Goal: Task Accomplishment & Management: Complete application form

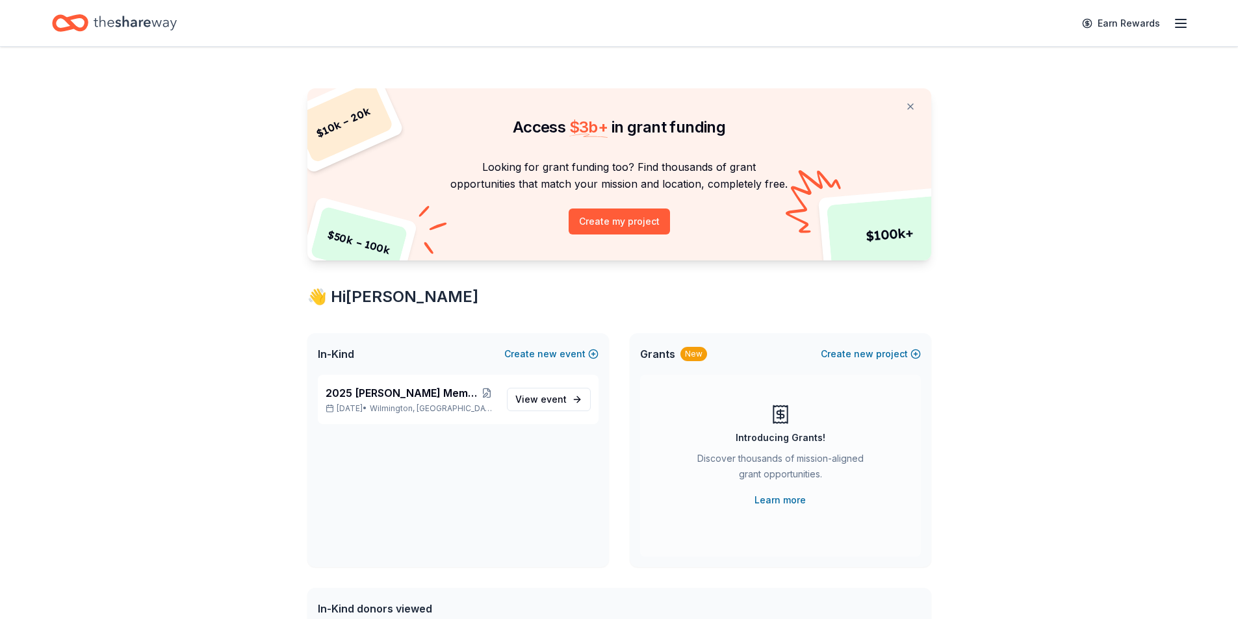
scroll to position [134, 0]
click at [874, 184] on p "Looking for grant funding too? Find thousands of grant opportunities that match…" at bounding box center [619, 176] width 592 height 34
click at [625, 214] on button "Create my project" at bounding box center [618, 222] width 101 height 26
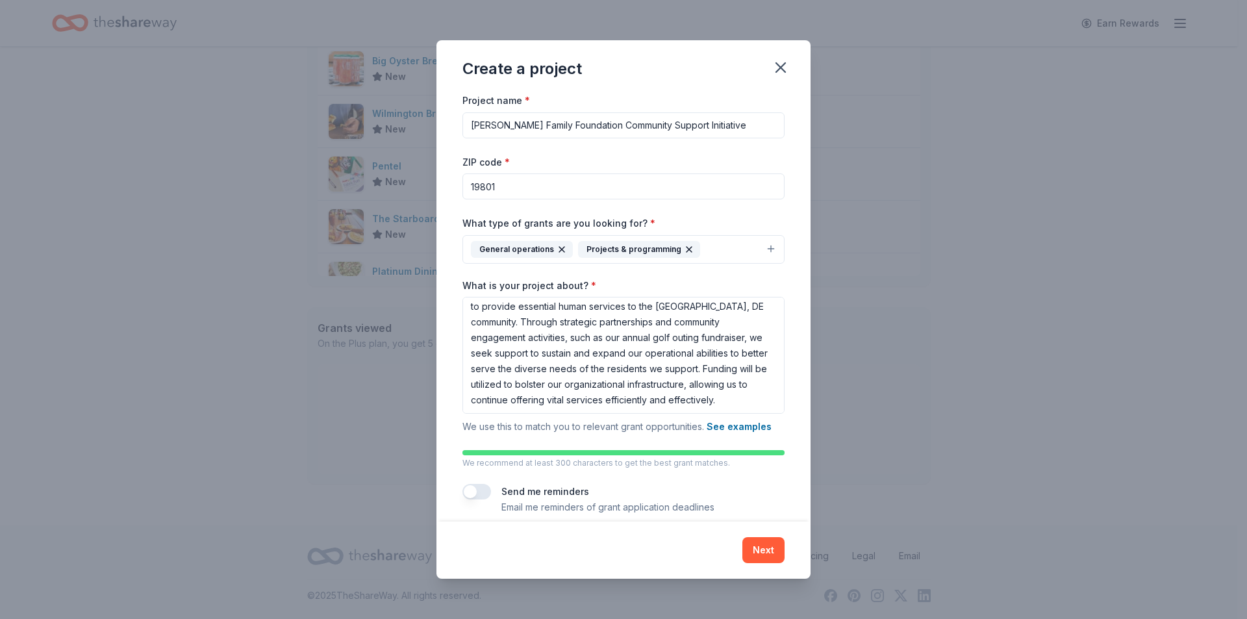
scroll to position [35, 0]
click at [764, 540] on button "Next" at bounding box center [764, 550] width 42 height 26
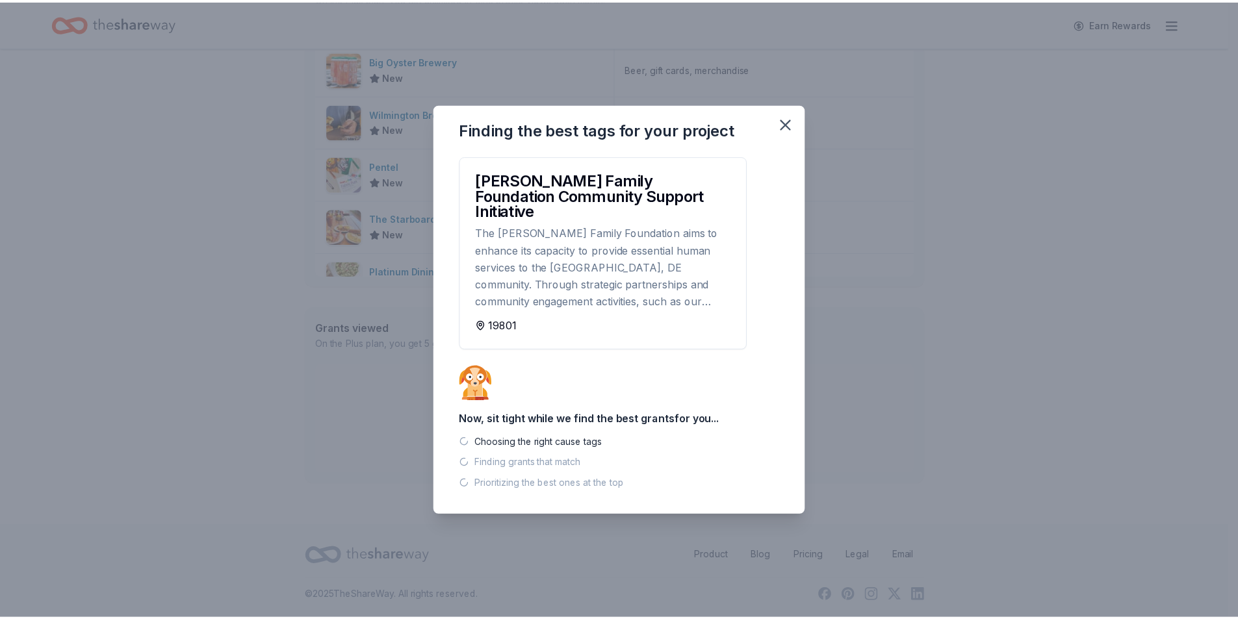
scroll to position [600, 0]
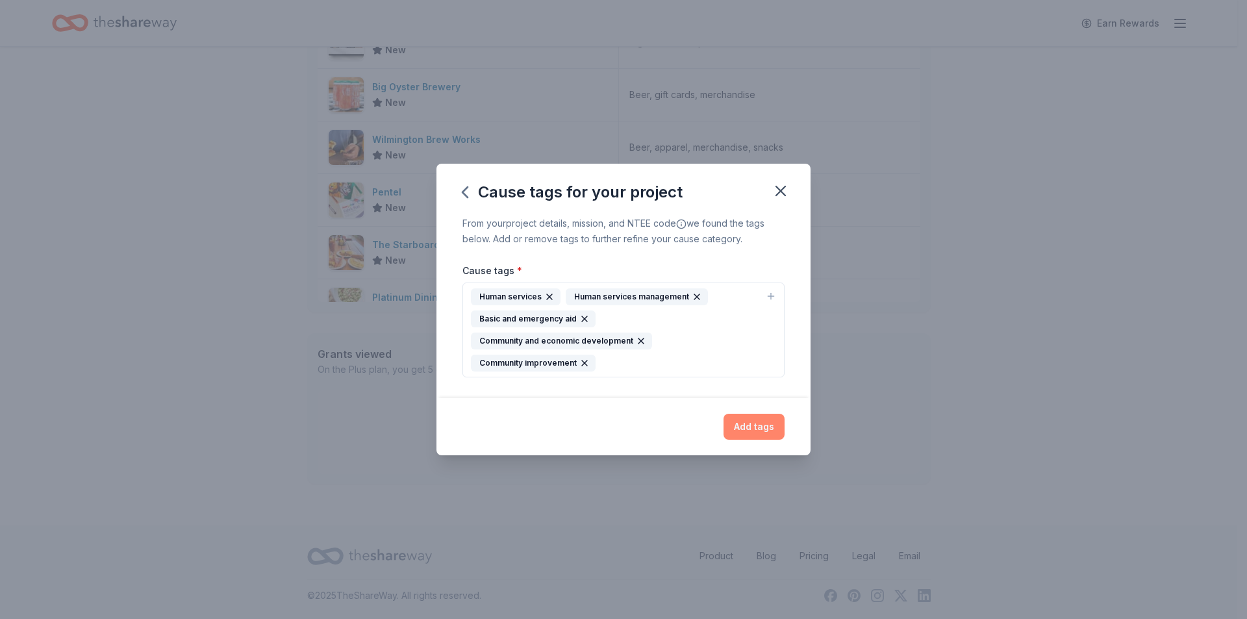
click at [756, 415] on button "Add tags" at bounding box center [754, 427] width 61 height 26
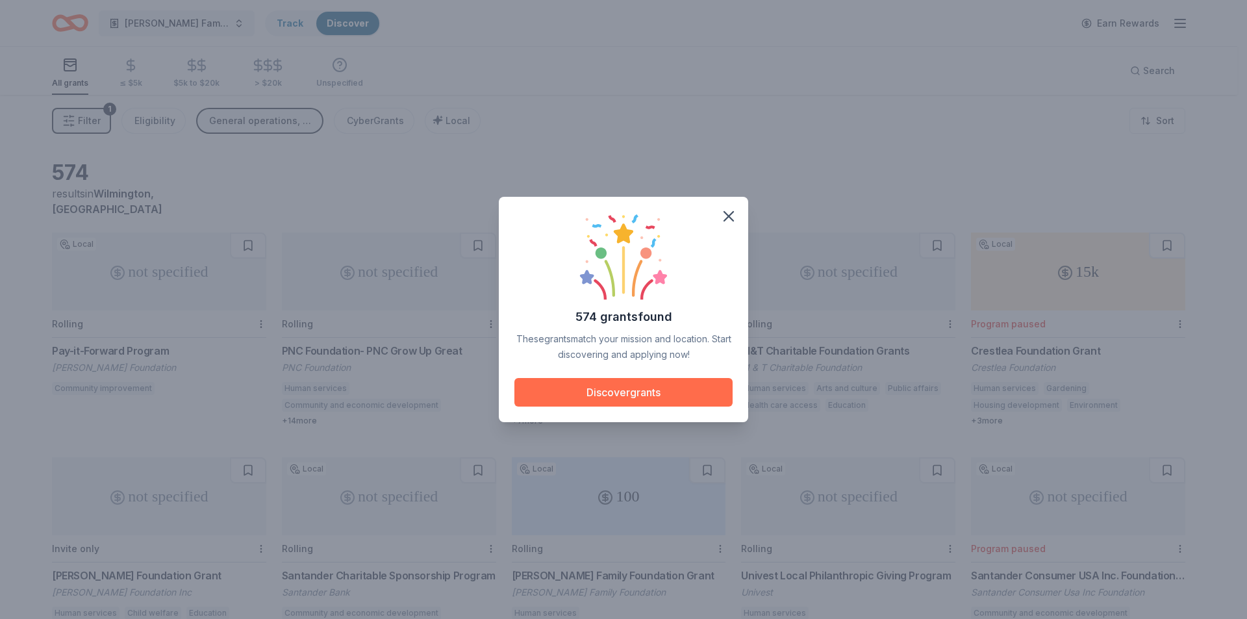
click at [662, 405] on button "Discover grants" at bounding box center [624, 392] width 218 height 29
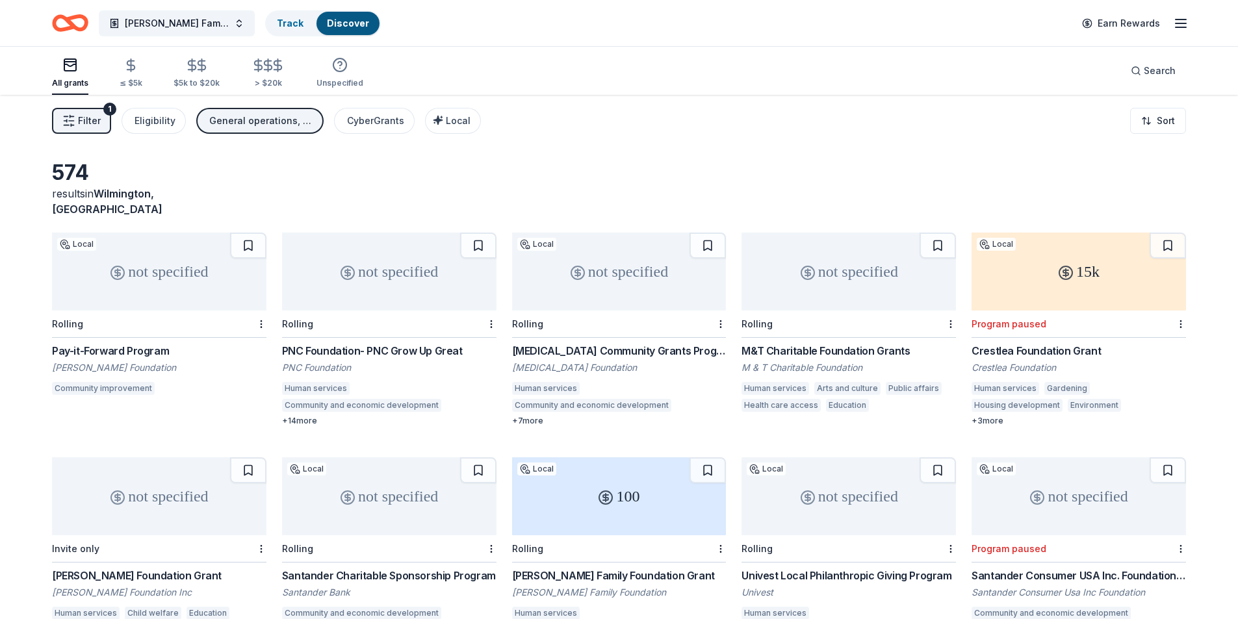
click at [140, 343] on div "Pay-it-Forward Program" at bounding box center [159, 351] width 214 height 16
click at [173, 27] on span "Kenny Family Foundation Community Support Initiative" at bounding box center [177, 24] width 104 height 16
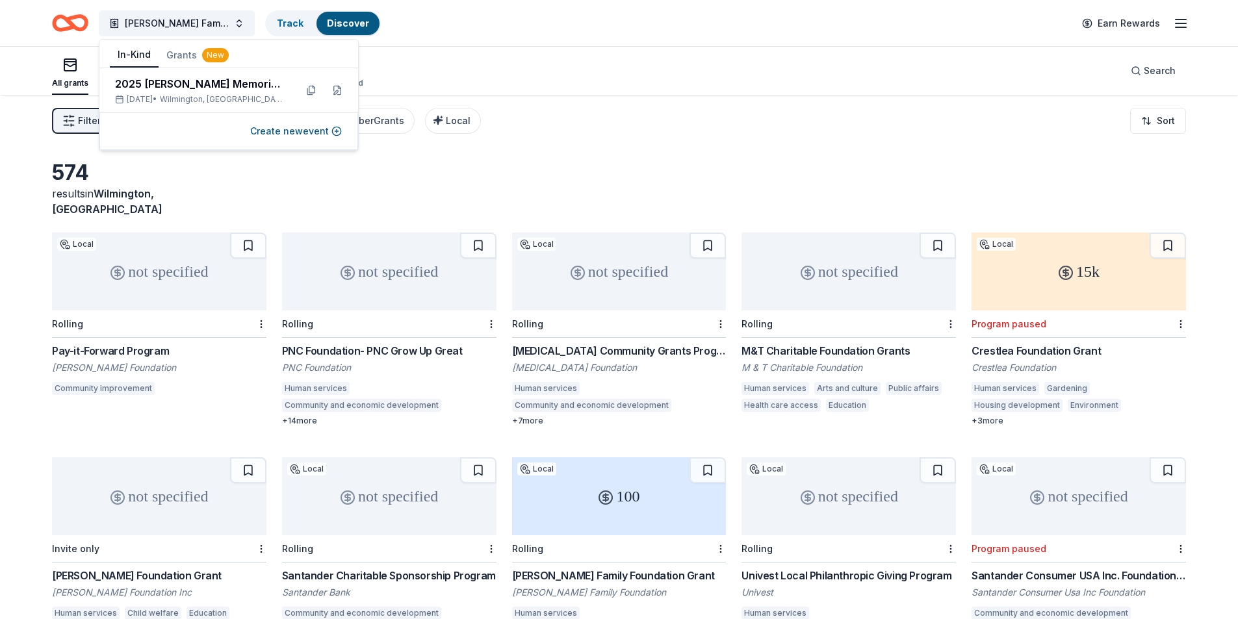
click at [143, 55] on button "In-Kind" at bounding box center [134, 55] width 49 height 25
click at [259, 90] on div "2025 [PERSON_NAME] Memorial Classic" at bounding box center [200, 84] width 170 height 16
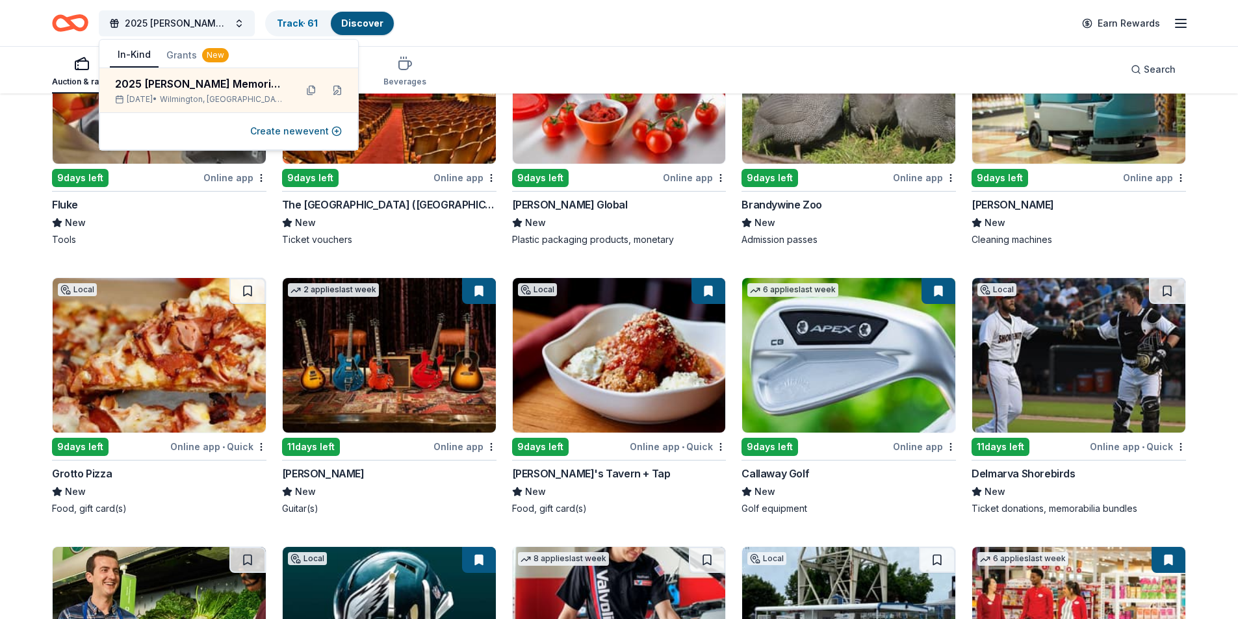
scroll to position [4945, 0]
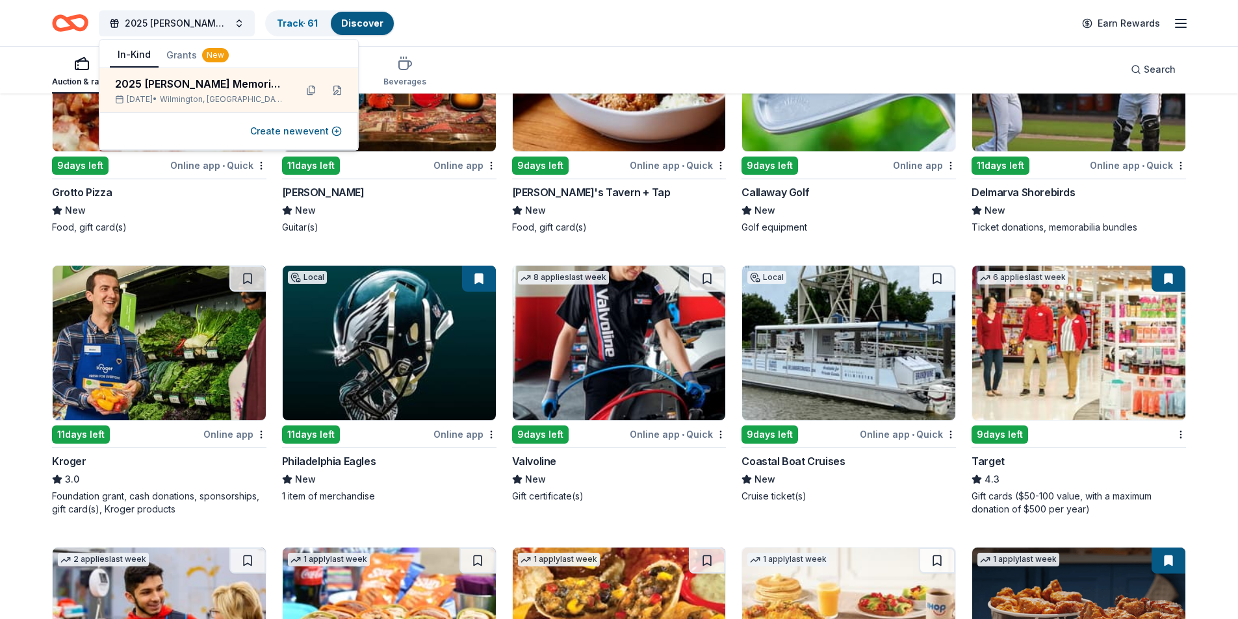
click at [348, 498] on div "1 item of merchandise" at bounding box center [389, 496] width 214 height 13
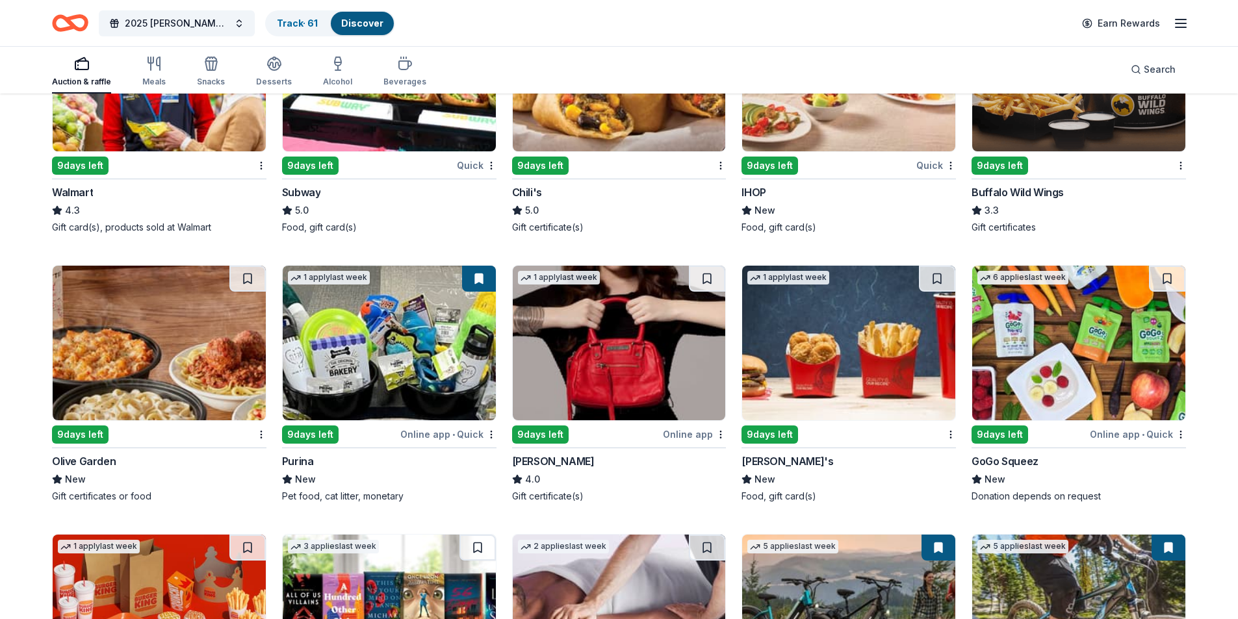
scroll to position [5766, 0]
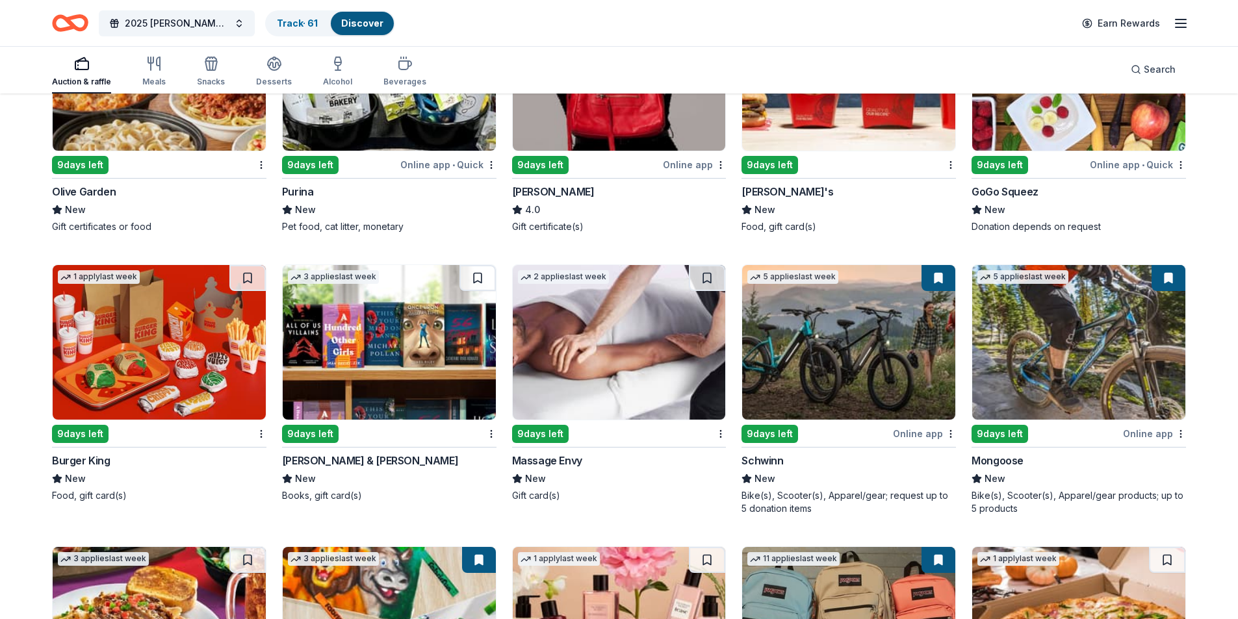
click at [539, 461] on div "Massage Envy" at bounding box center [547, 461] width 70 height 16
click at [592, 283] on div "2 applies last week" at bounding box center [563, 277] width 91 height 14
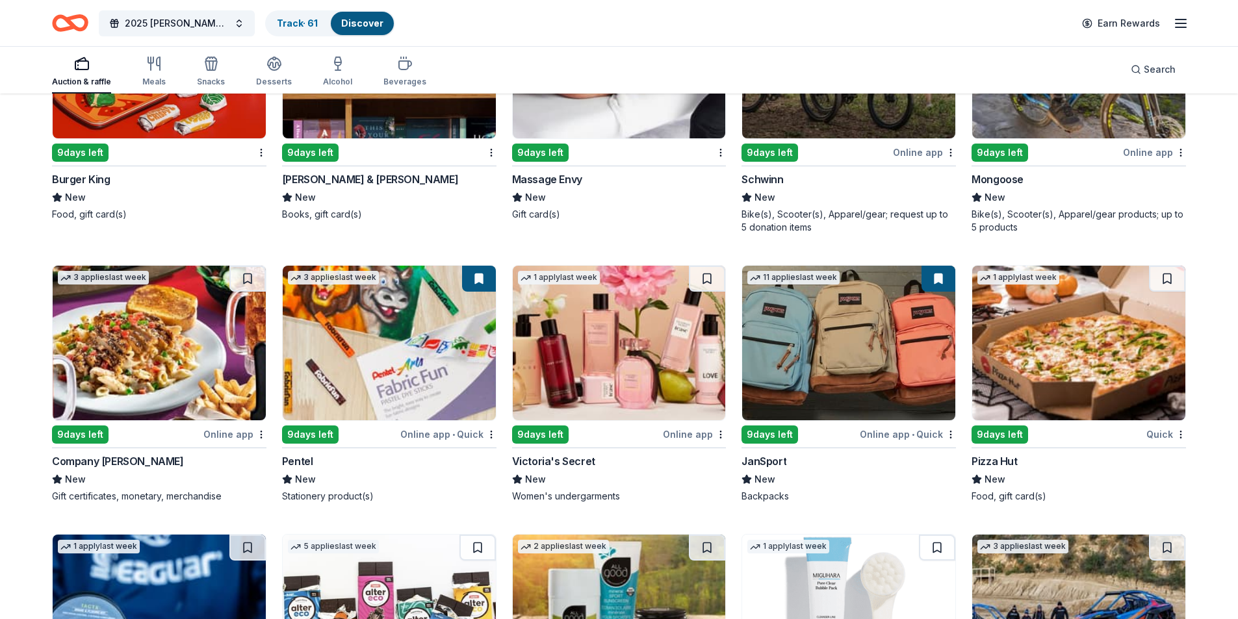
click at [537, 459] on div "Victoria's Secret" at bounding box center [553, 461] width 83 height 16
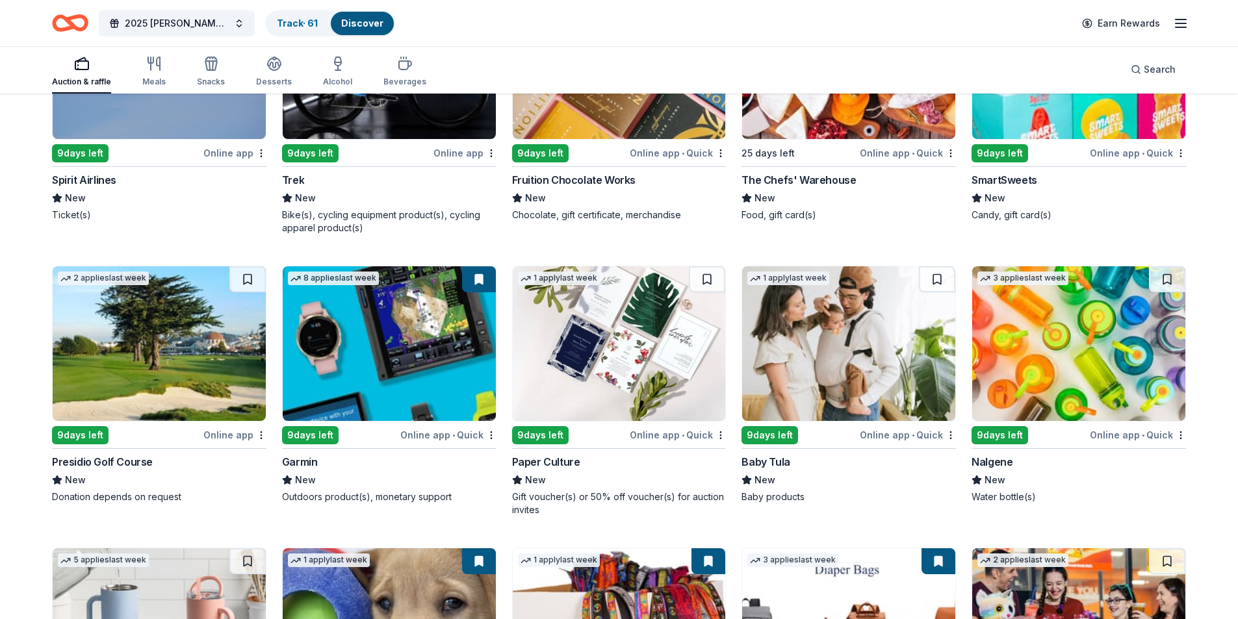
scroll to position [7431, 0]
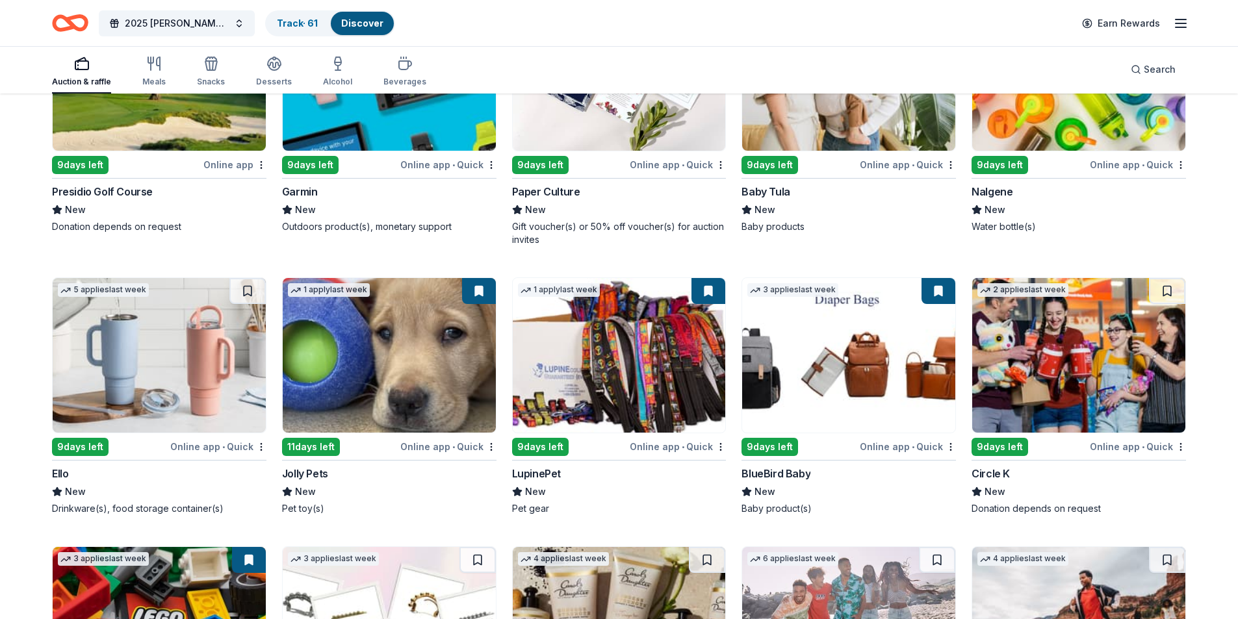
click at [621, 134] on img at bounding box center [619, 73] width 213 height 155
click at [479, 289] on button at bounding box center [479, 291] width 34 height 26
click at [412, 321] on img at bounding box center [389, 355] width 213 height 155
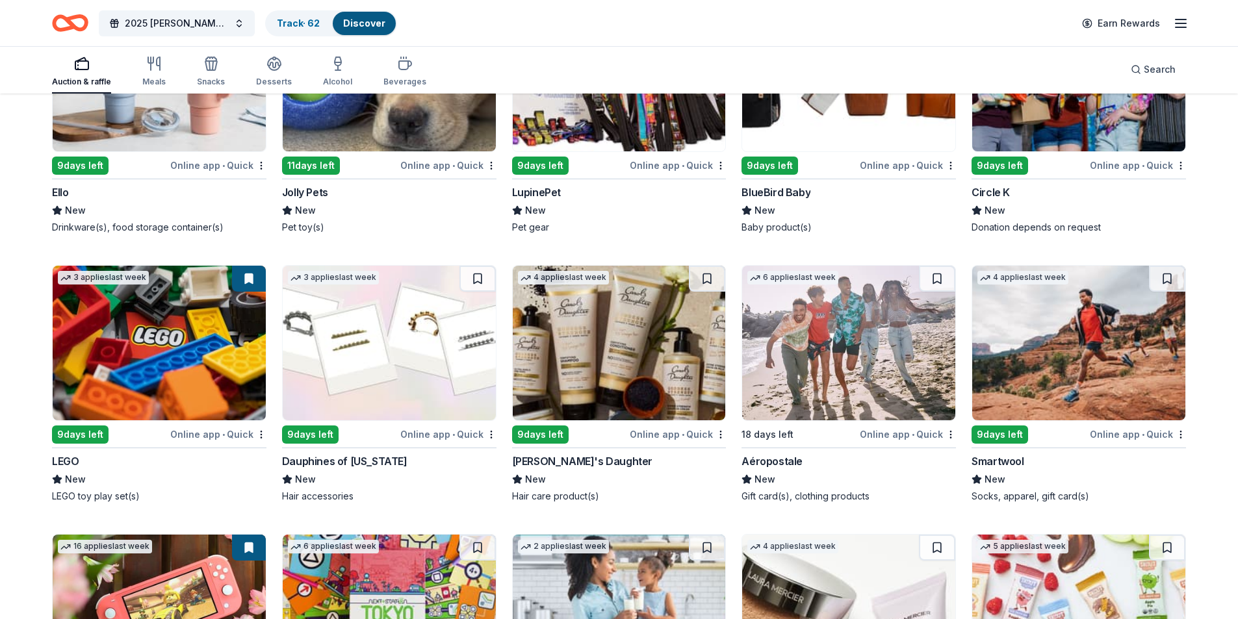
click at [182, 346] on img at bounding box center [159, 343] width 213 height 155
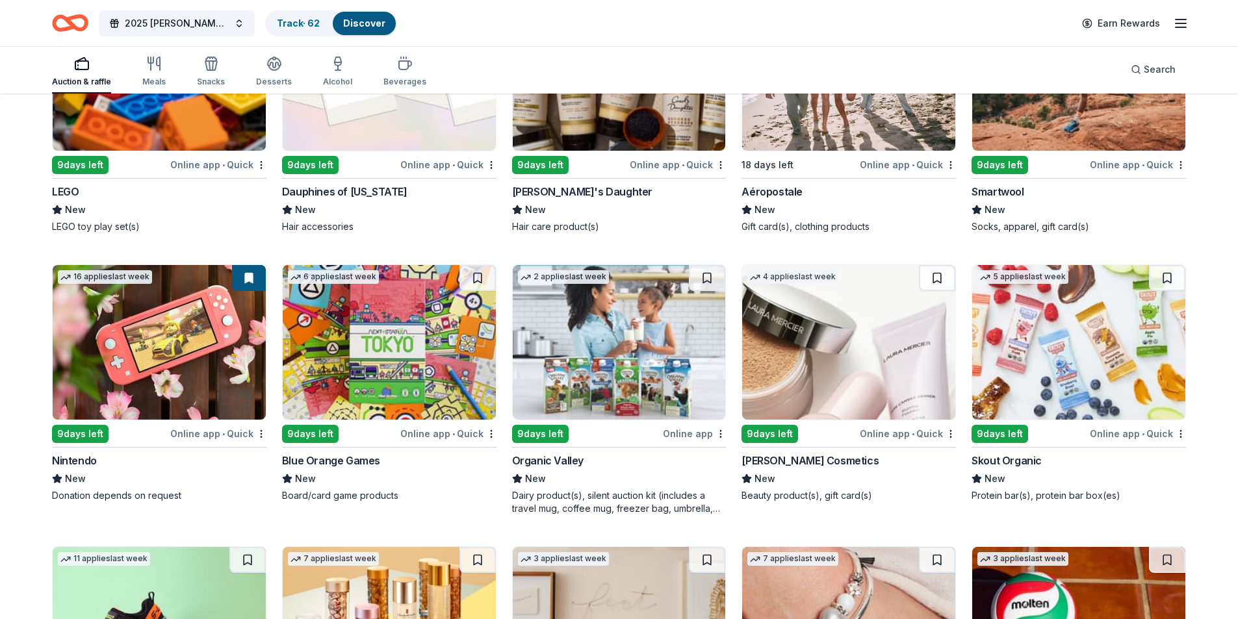
click at [224, 361] on img at bounding box center [159, 342] width 213 height 155
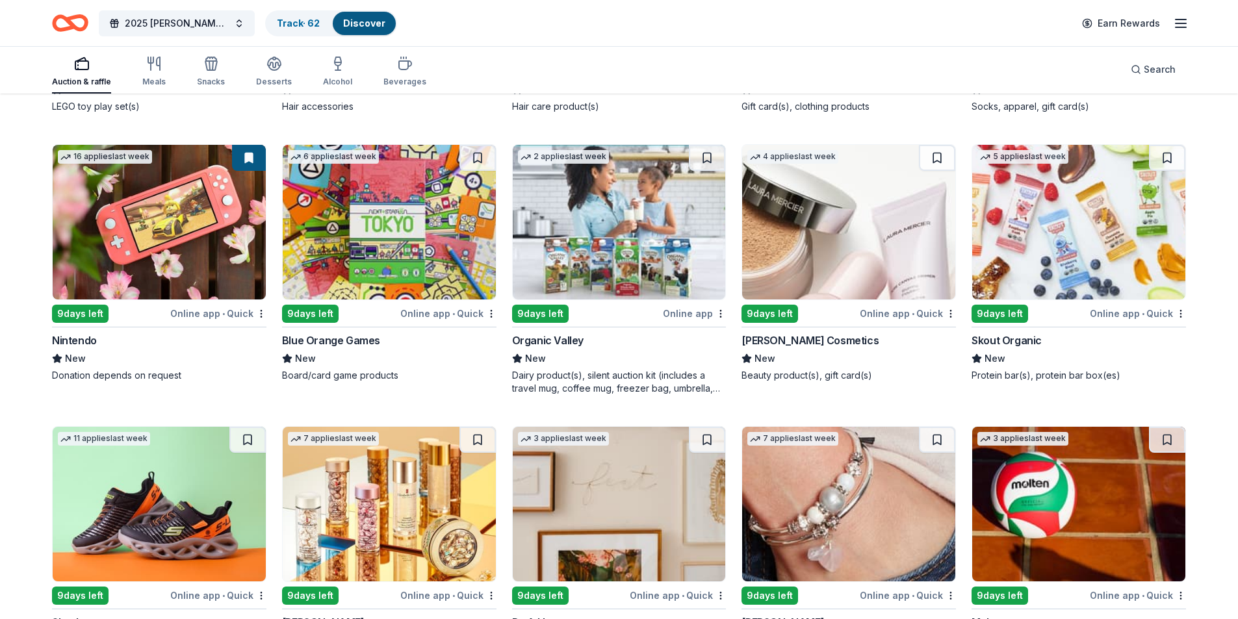
scroll to position [8263, 0]
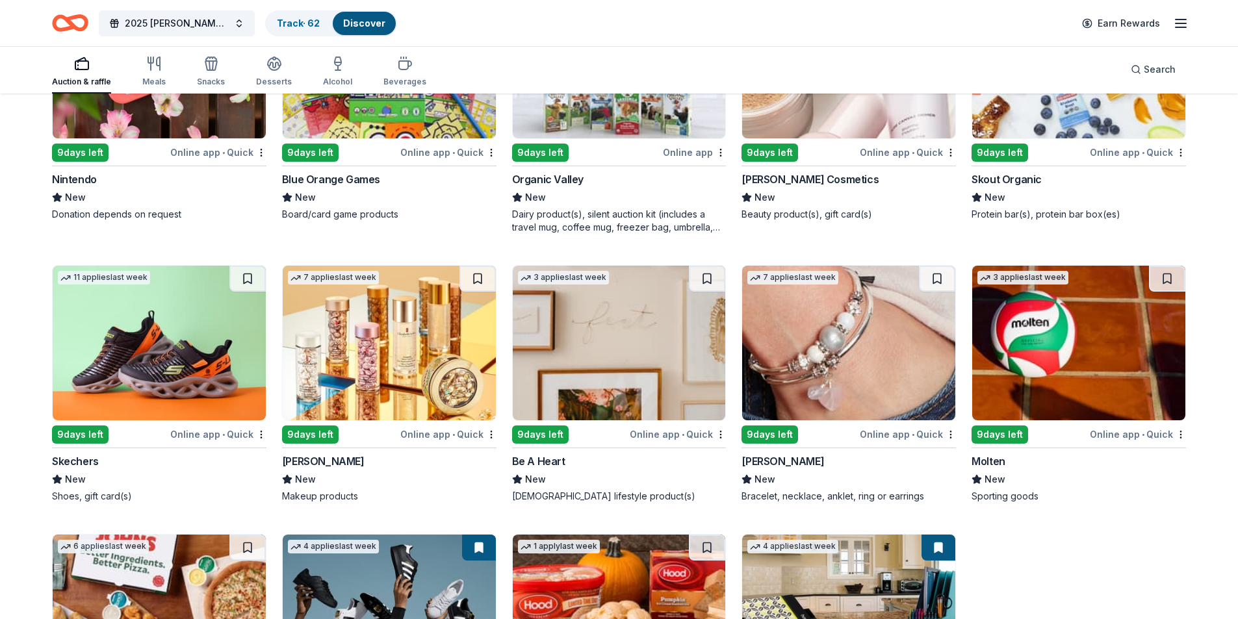
click at [330, 460] on div "Elizabeth Arden" at bounding box center [323, 461] width 83 height 16
click at [943, 281] on button at bounding box center [937, 279] width 36 height 26
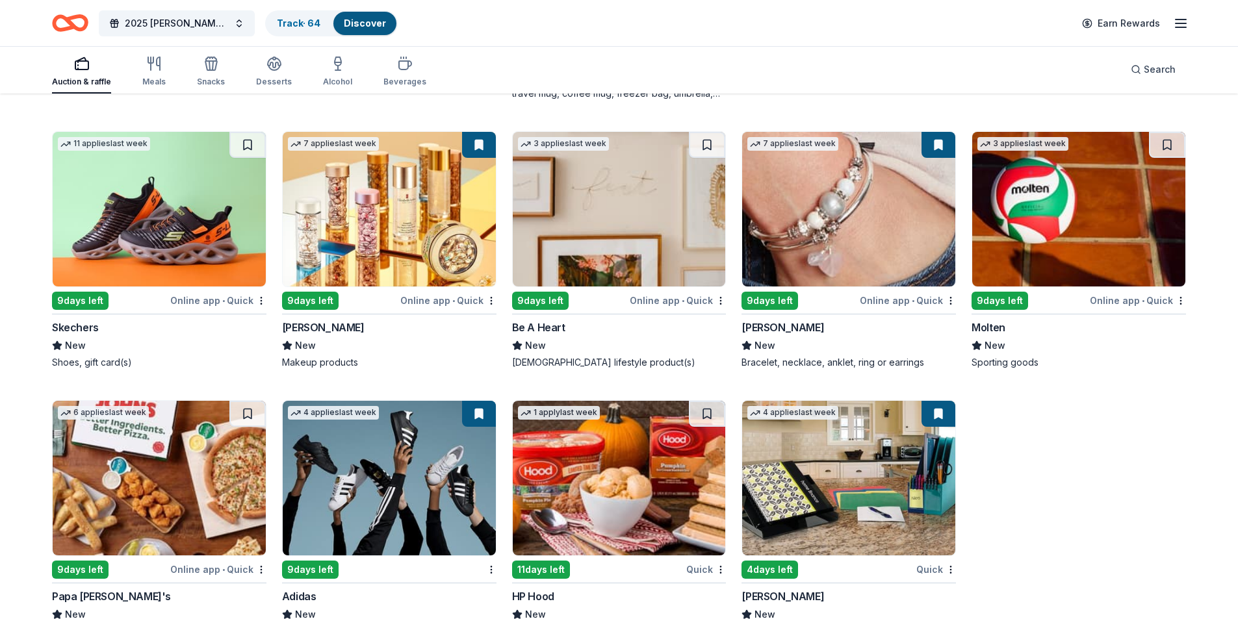
scroll to position [8442, 0]
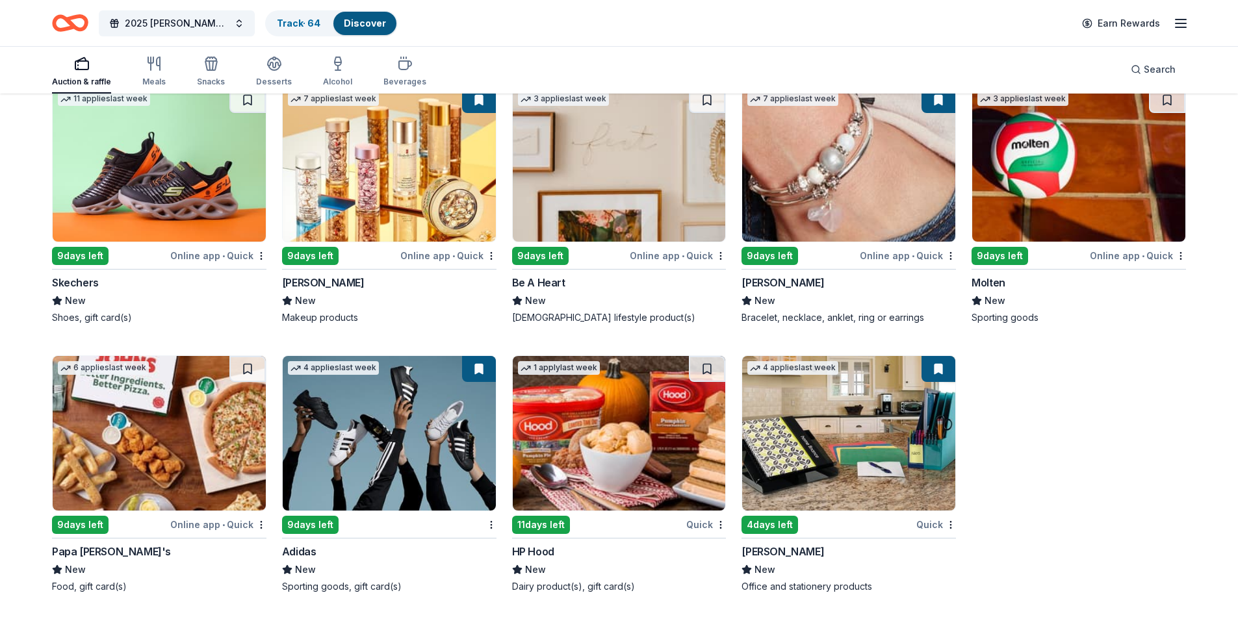
click at [798, 154] on img at bounding box center [848, 164] width 213 height 155
click at [342, 66] on div "button" at bounding box center [337, 64] width 29 height 16
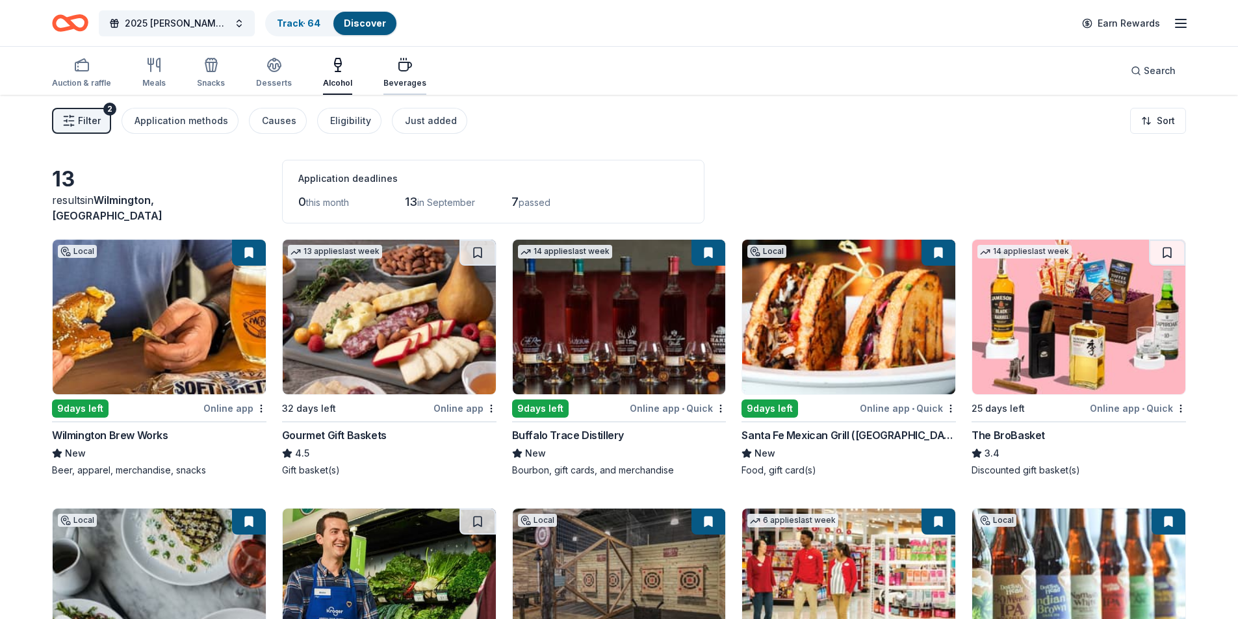
click at [400, 68] on icon "button" at bounding box center [405, 65] width 16 height 16
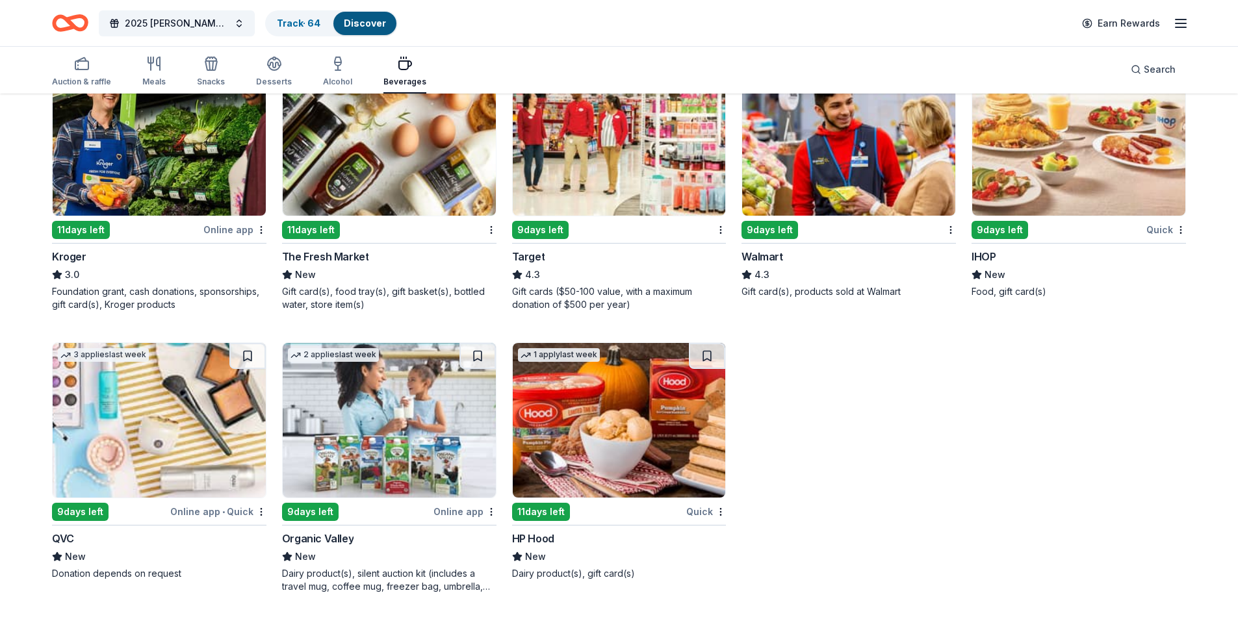
scroll to position [179, 0]
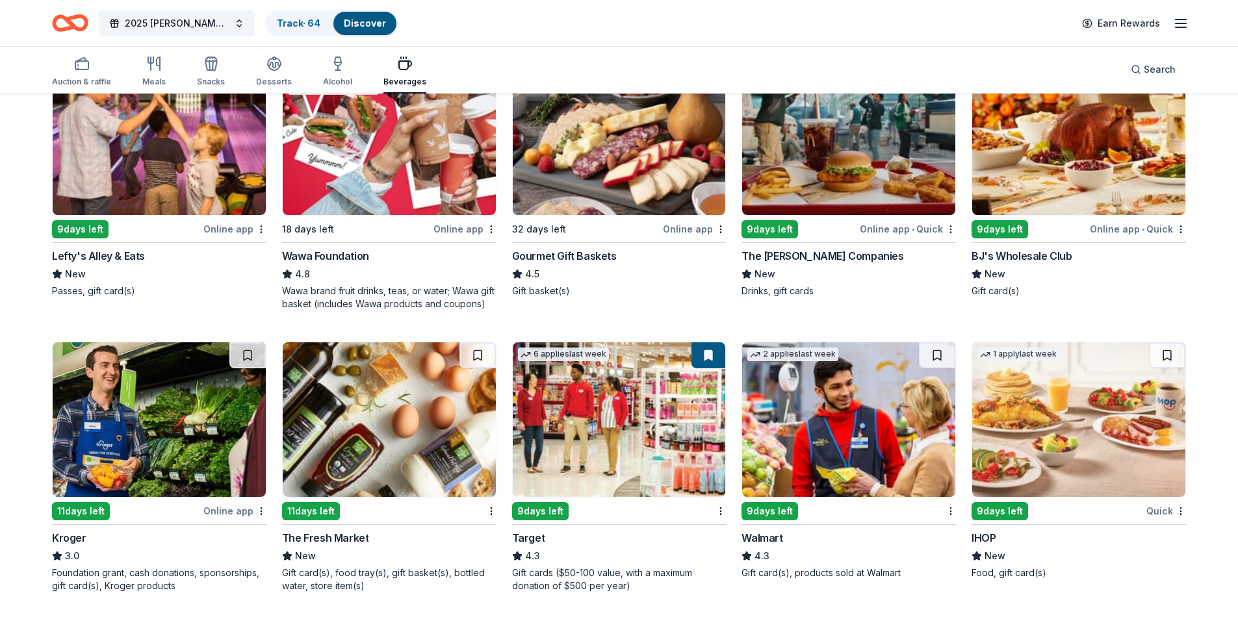
click at [657, 446] on img at bounding box center [619, 419] width 213 height 155
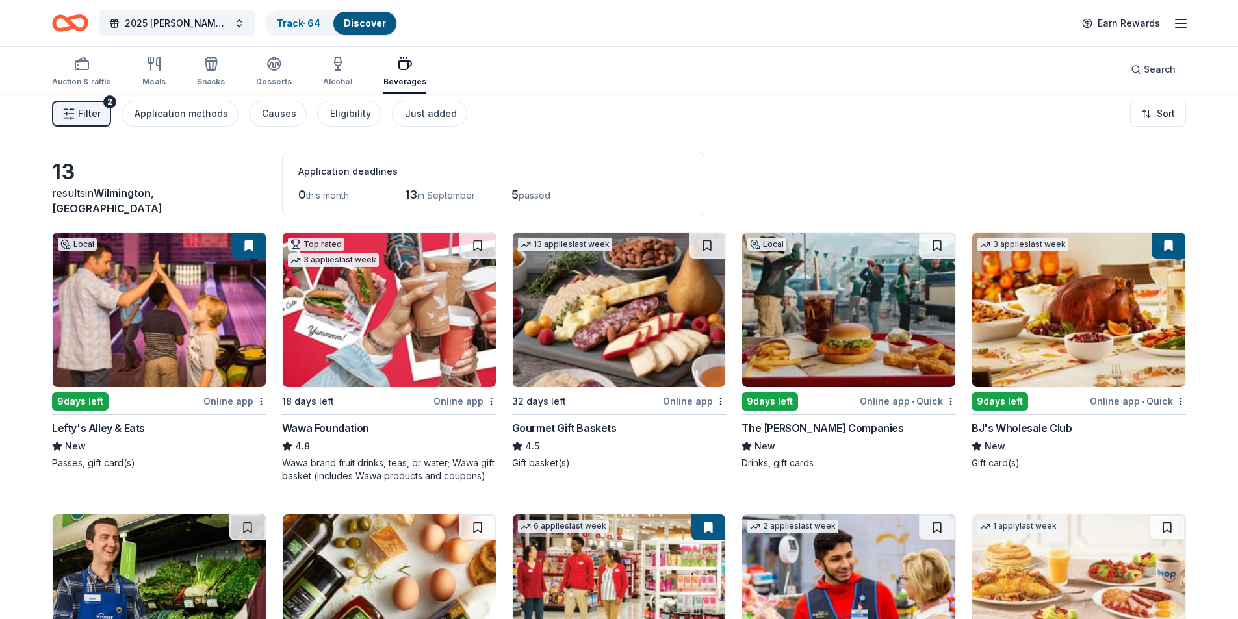
scroll to position [0, 0]
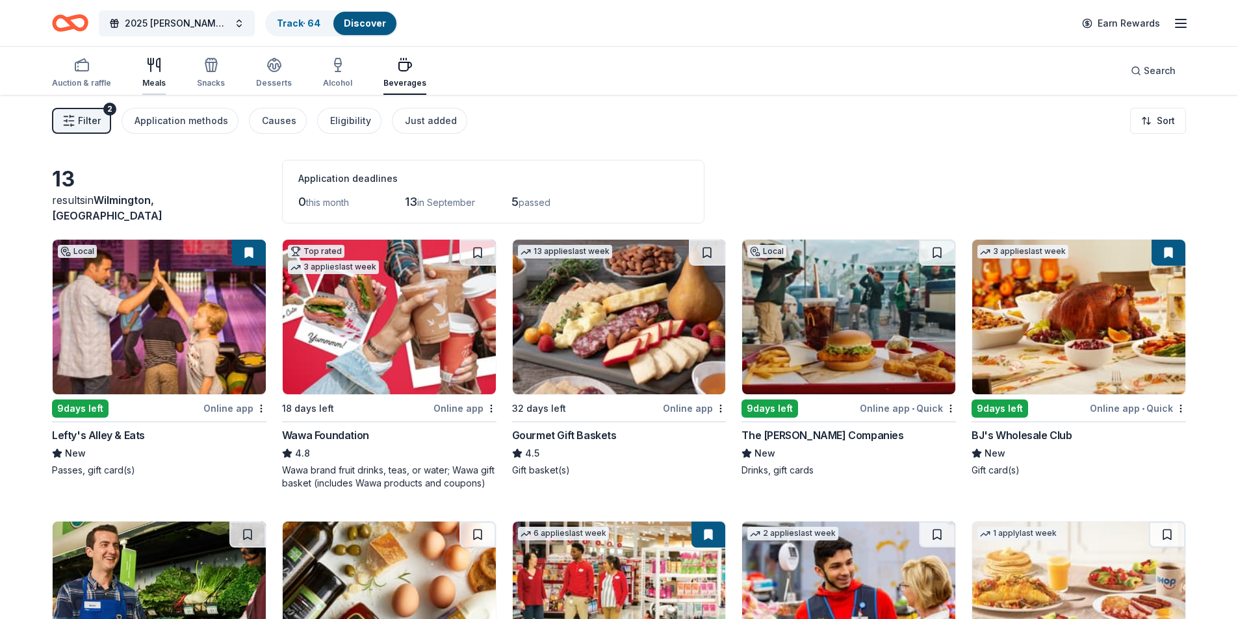
click at [147, 68] on icon "button" at bounding box center [154, 65] width 16 height 16
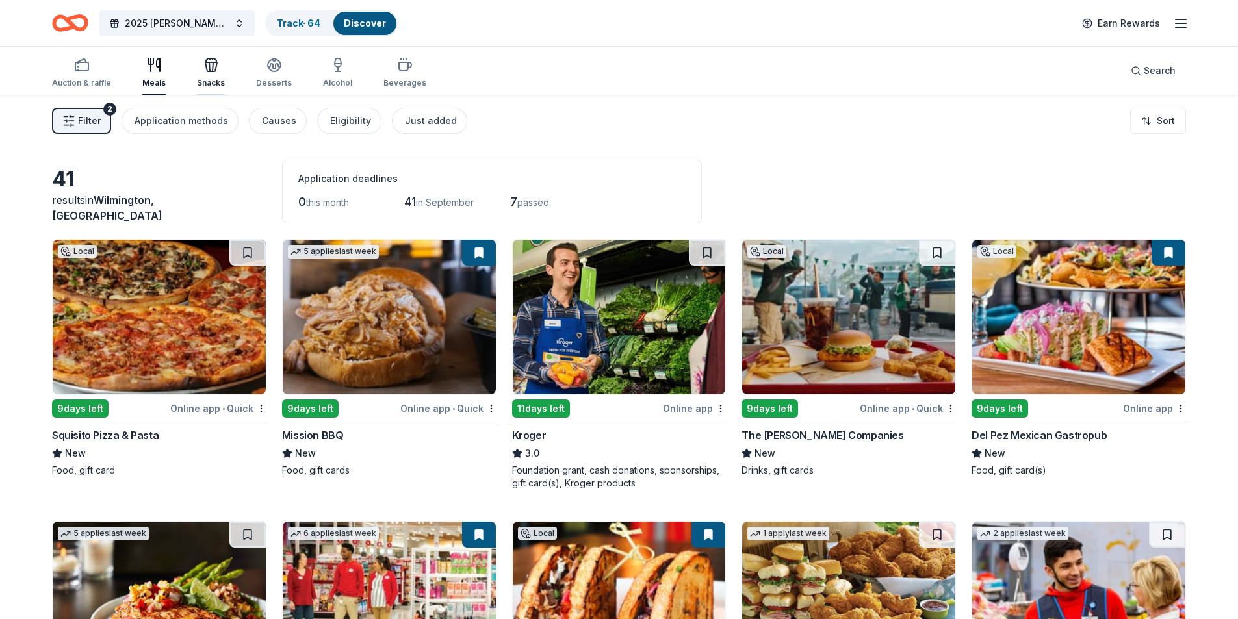
click at [220, 73] on div "Snacks" at bounding box center [211, 72] width 28 height 31
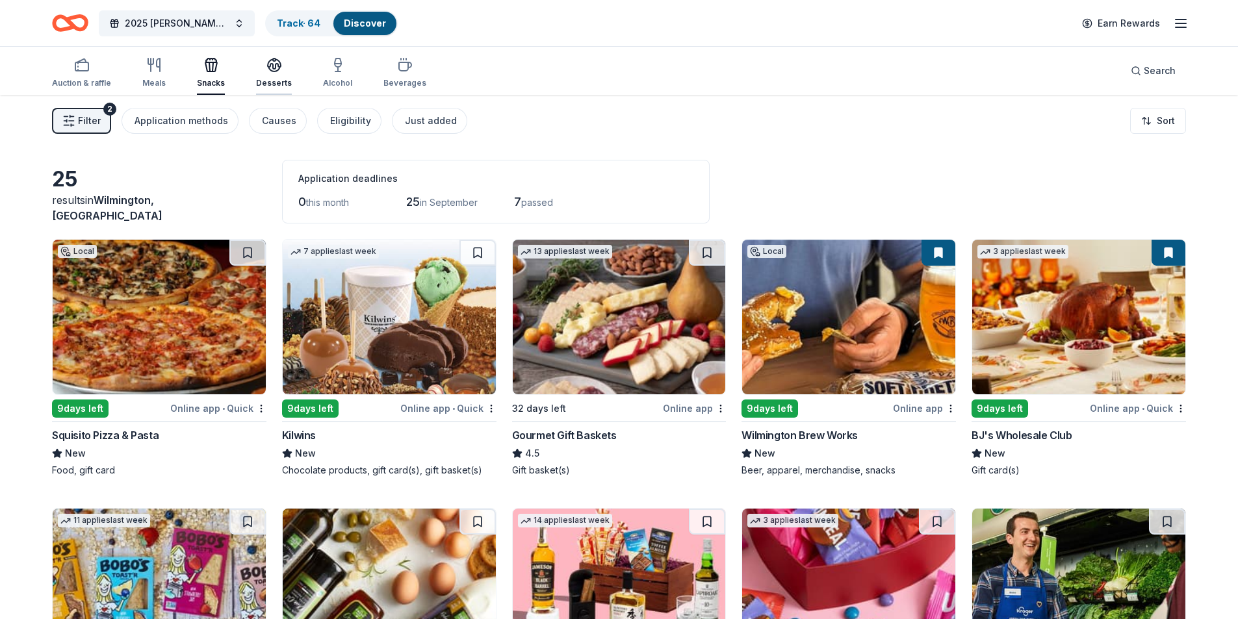
click at [270, 74] on div "Desserts" at bounding box center [274, 72] width 36 height 31
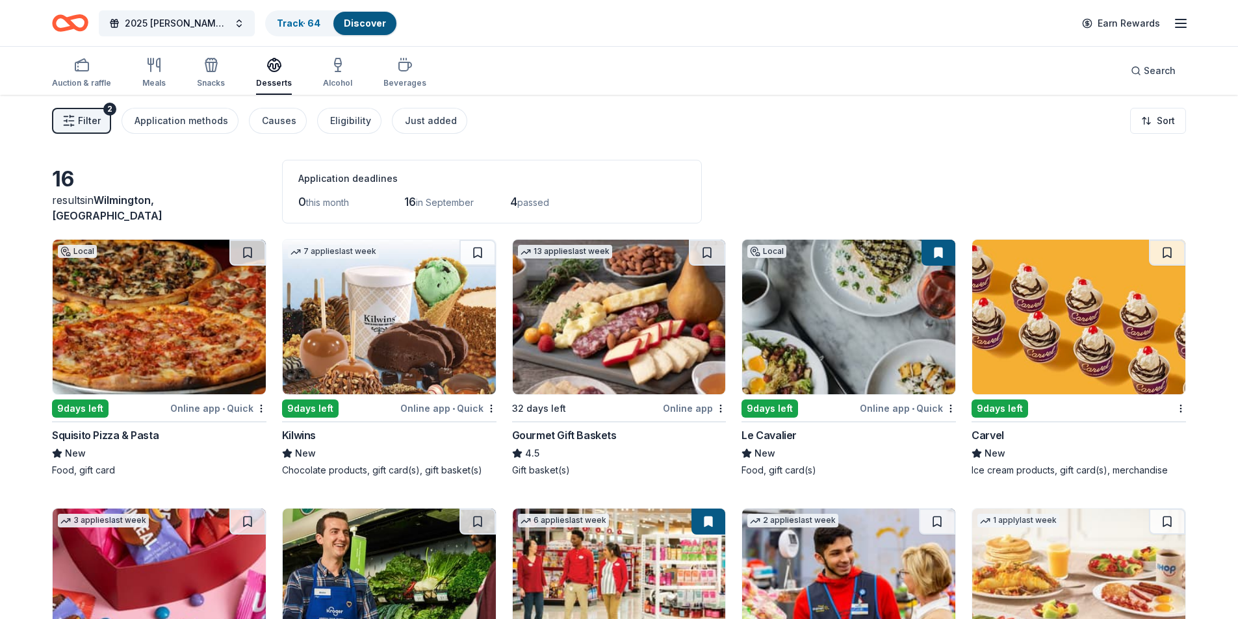
click at [316, 72] on div "Auction & raffle Meals Snacks Desserts Alcohol Beverages" at bounding box center [239, 73] width 374 height 43
click at [211, 21] on span "2025 [PERSON_NAME] Memorial Classic" at bounding box center [177, 24] width 104 height 16
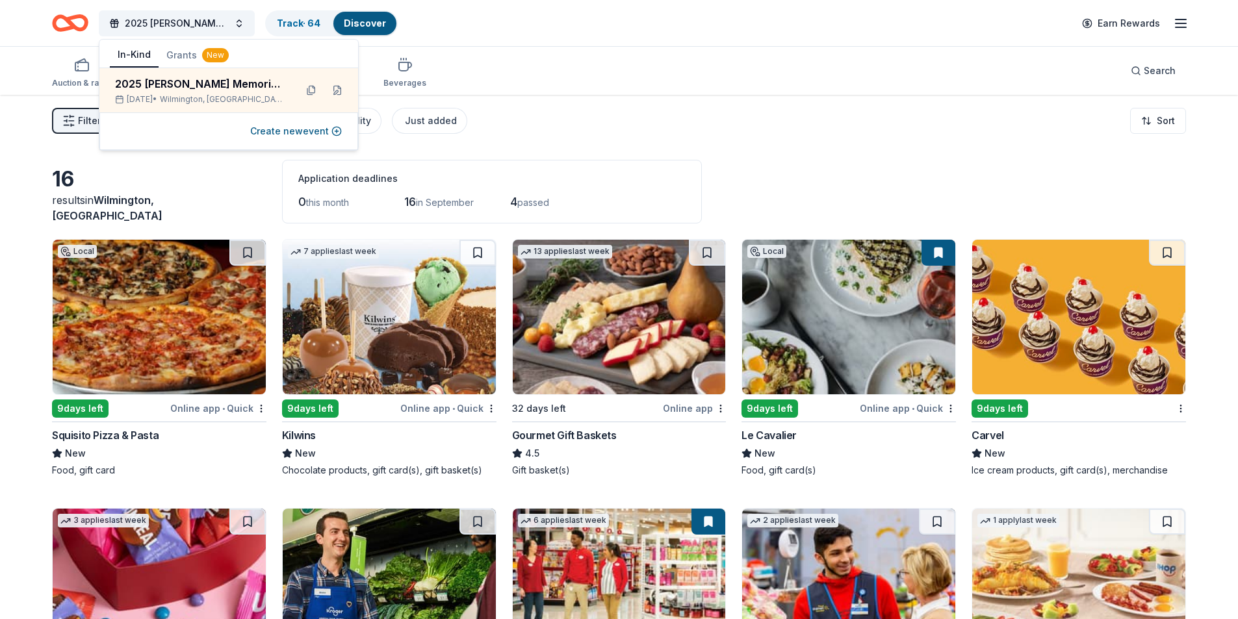
drag, startPoint x: 28, startPoint y: 112, endPoint x: 47, endPoint y: 86, distance: 32.0
click at [25, 112] on div "Filter 2 Application methods Causes Eligibility Just added Sort" at bounding box center [619, 121] width 1238 height 52
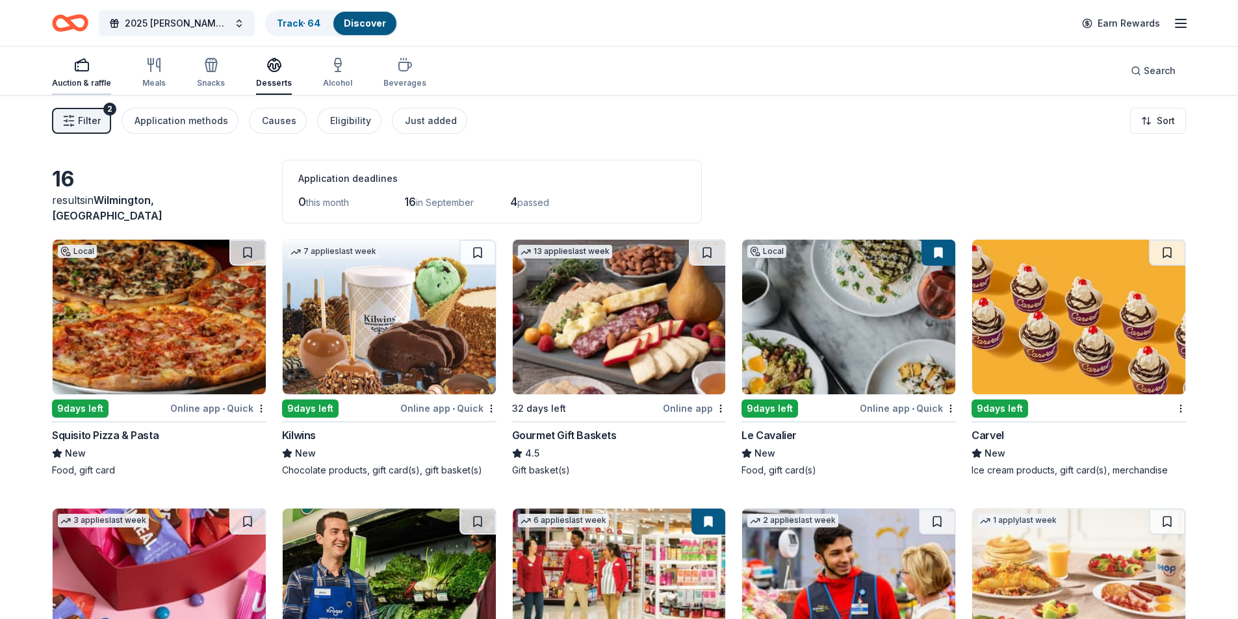
drag, startPoint x: 58, startPoint y: 71, endPoint x: 74, endPoint y: 53, distance: 23.9
click at [59, 71] on div "button" at bounding box center [81, 65] width 59 height 16
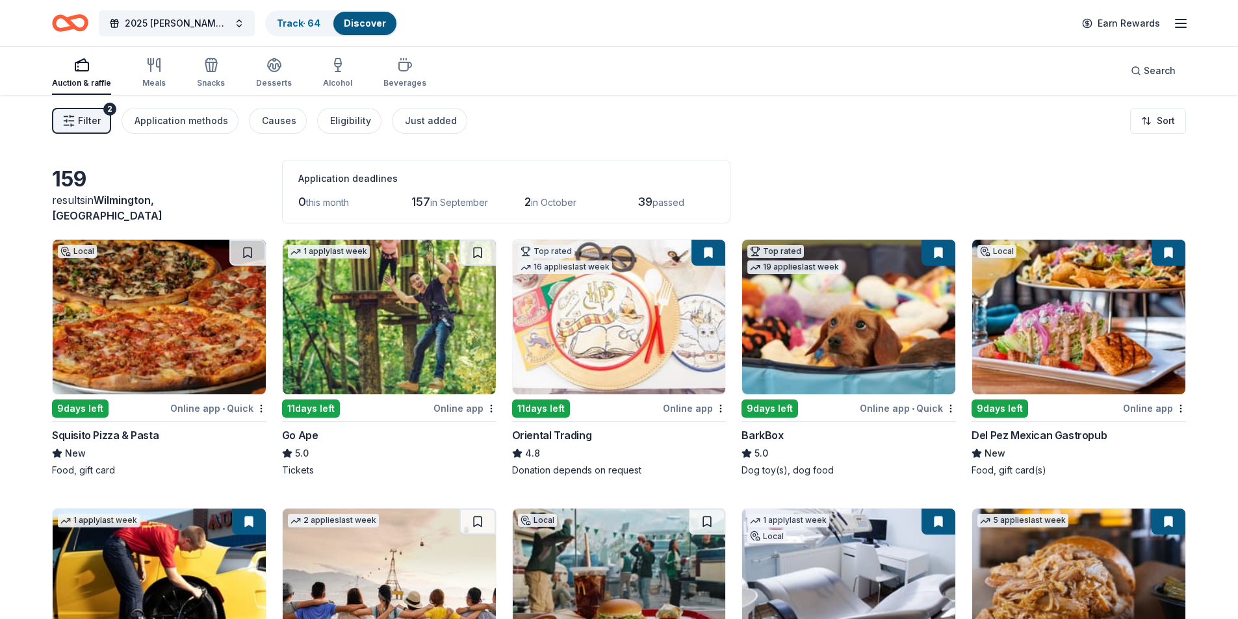
click at [91, 81] on div "Auction & raffle" at bounding box center [81, 83] width 59 height 10
click at [91, 80] on div "Auction & raffle" at bounding box center [81, 83] width 59 height 10
drag, startPoint x: 57, startPoint y: 101, endPoint x: 61, endPoint y: 123, distance: 22.4
click at [59, 116] on div "Filter 2 Application methods Causes Eligibility Just added Sort" at bounding box center [619, 121] width 1238 height 52
click at [84, 127] on span "Filter" at bounding box center [89, 121] width 23 height 16
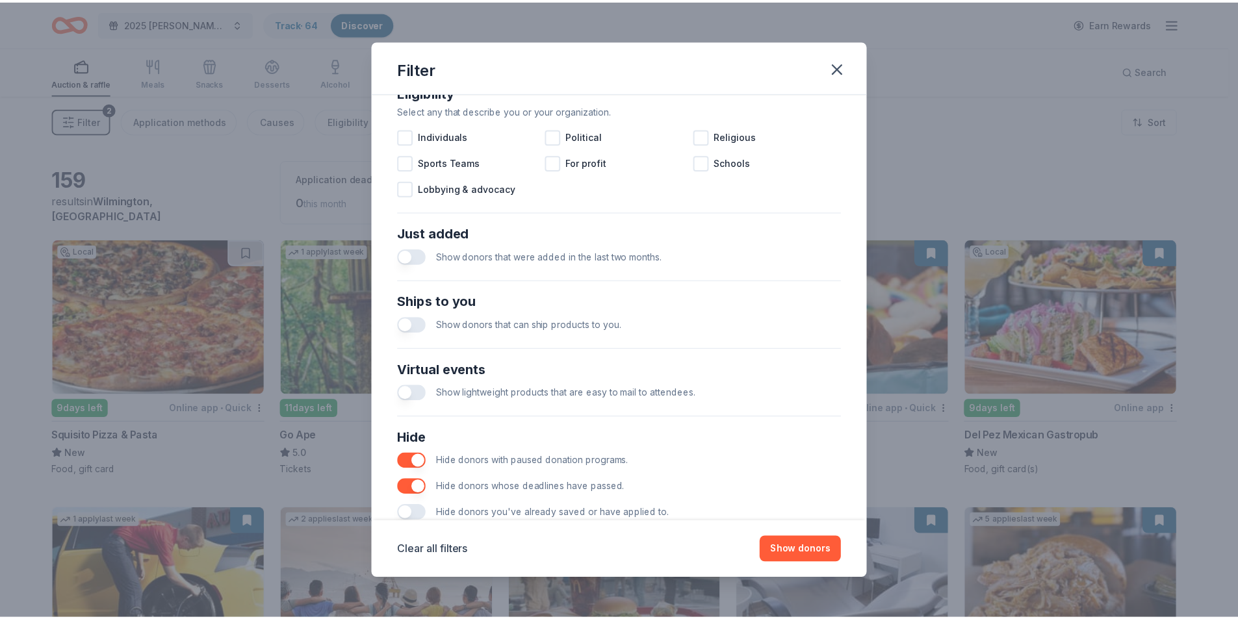
scroll to position [427, 0]
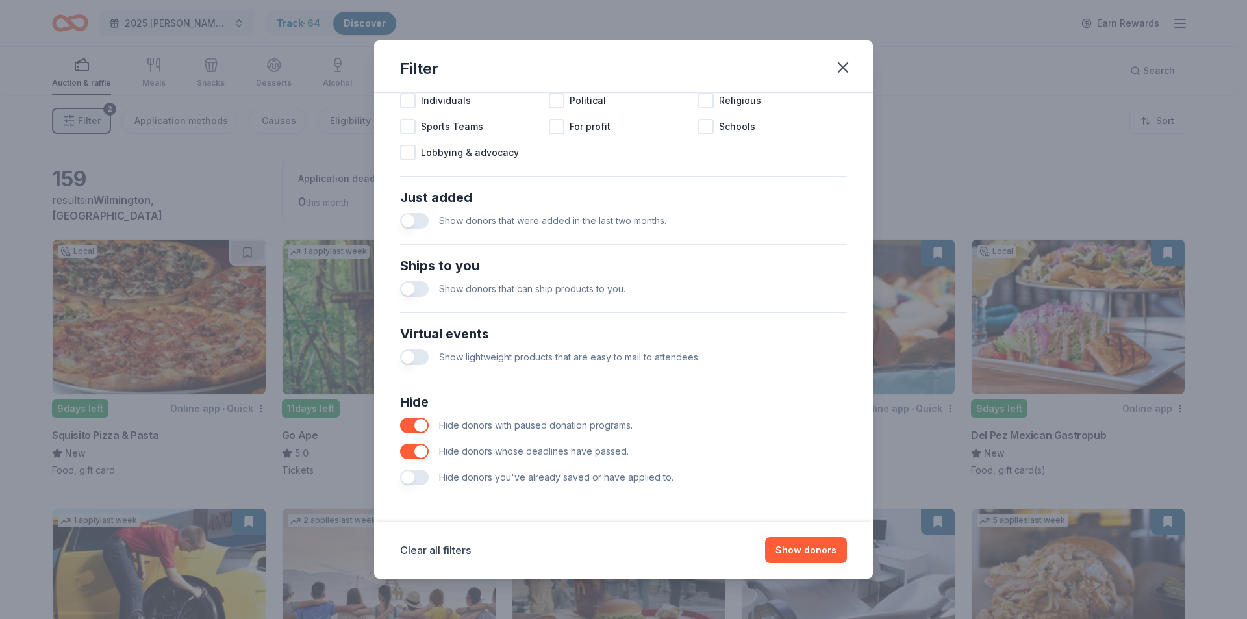
click at [416, 474] on button "button" at bounding box center [414, 478] width 29 height 16
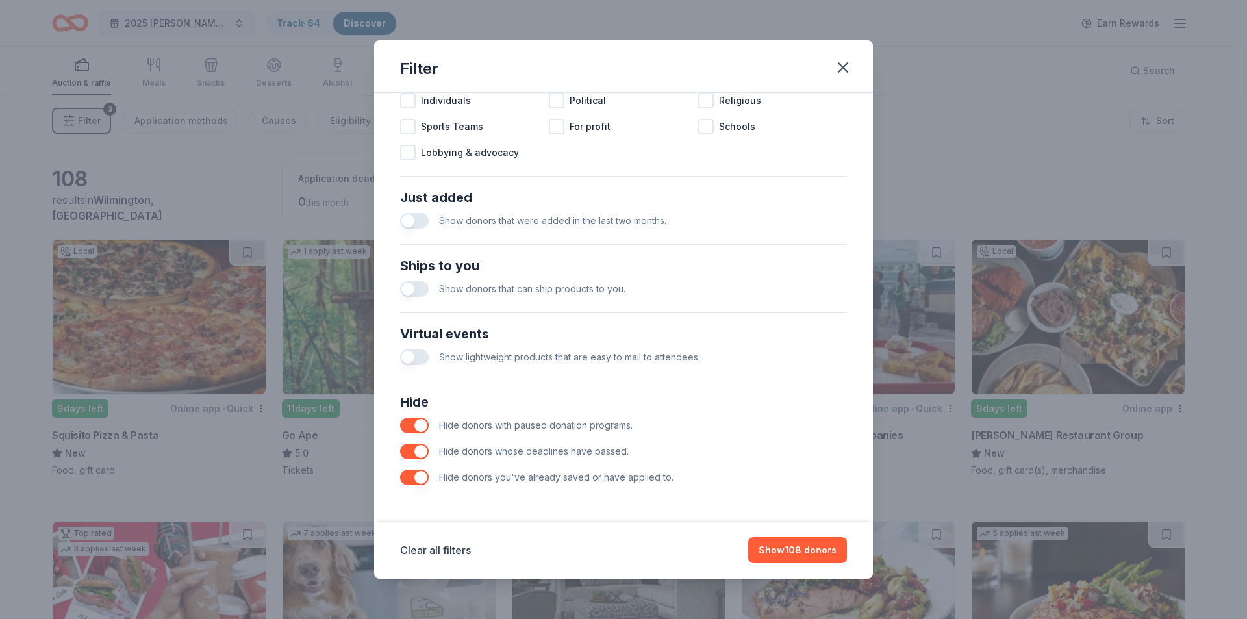
click at [413, 468] on div "Hide donors you've already saved or have applied to." at bounding box center [623, 477] width 447 height 26
click at [415, 471] on button "button" at bounding box center [414, 478] width 29 height 16
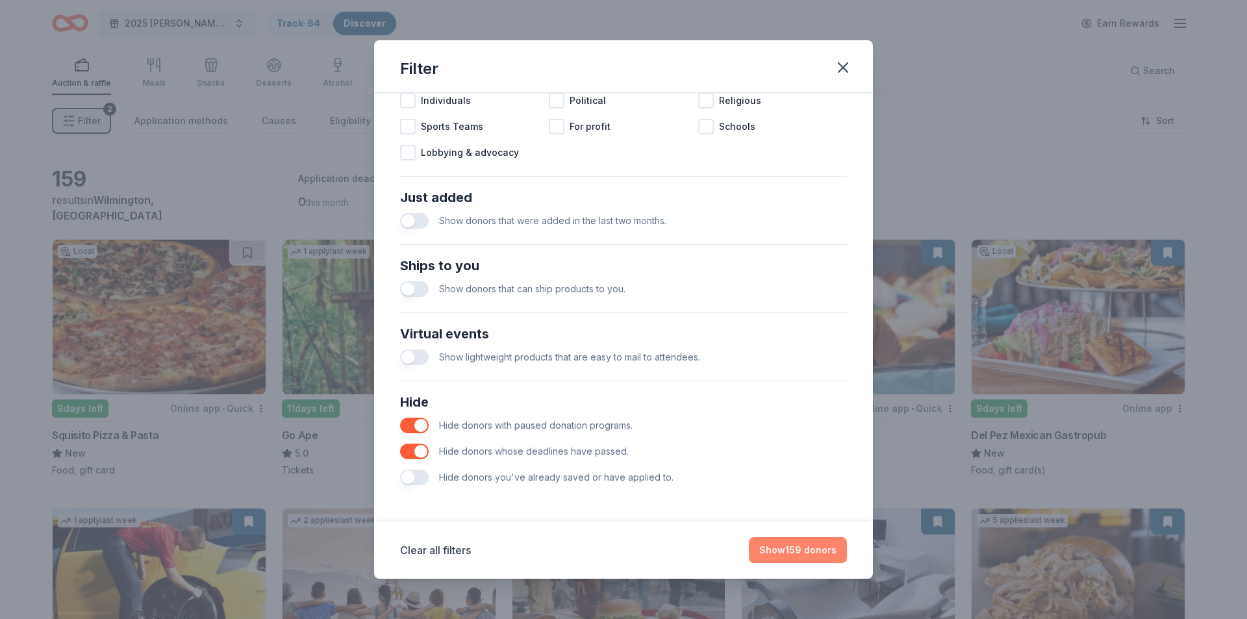
click at [807, 544] on button "Show 159 donors" at bounding box center [798, 550] width 98 height 26
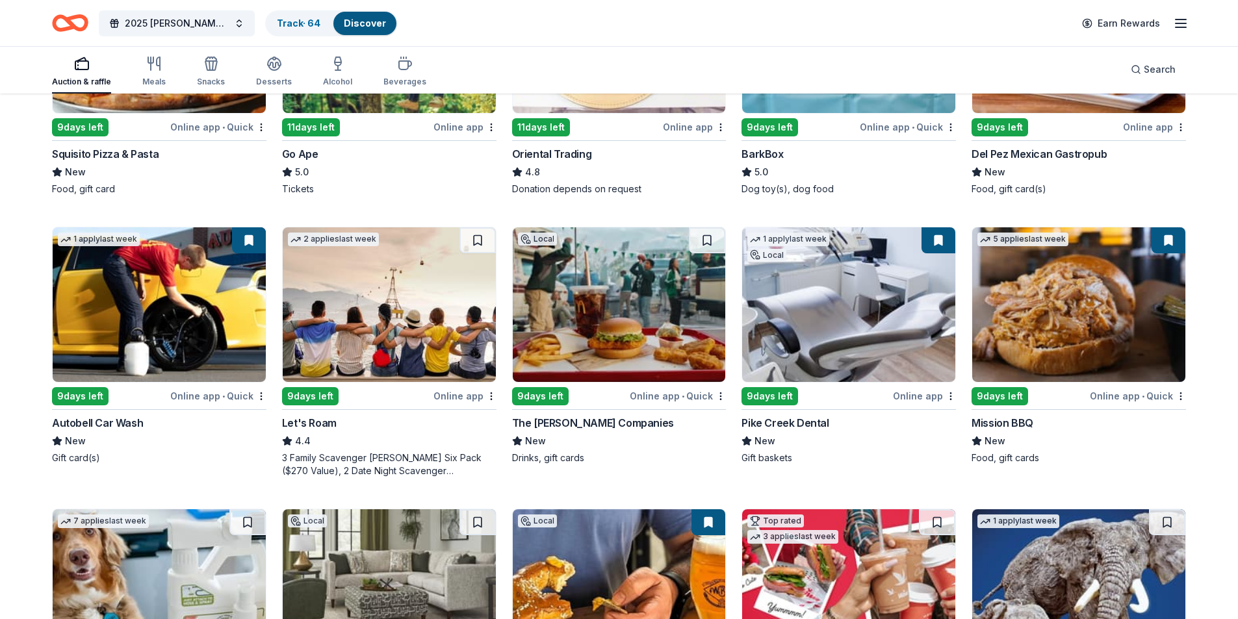
scroll to position [1126, 0]
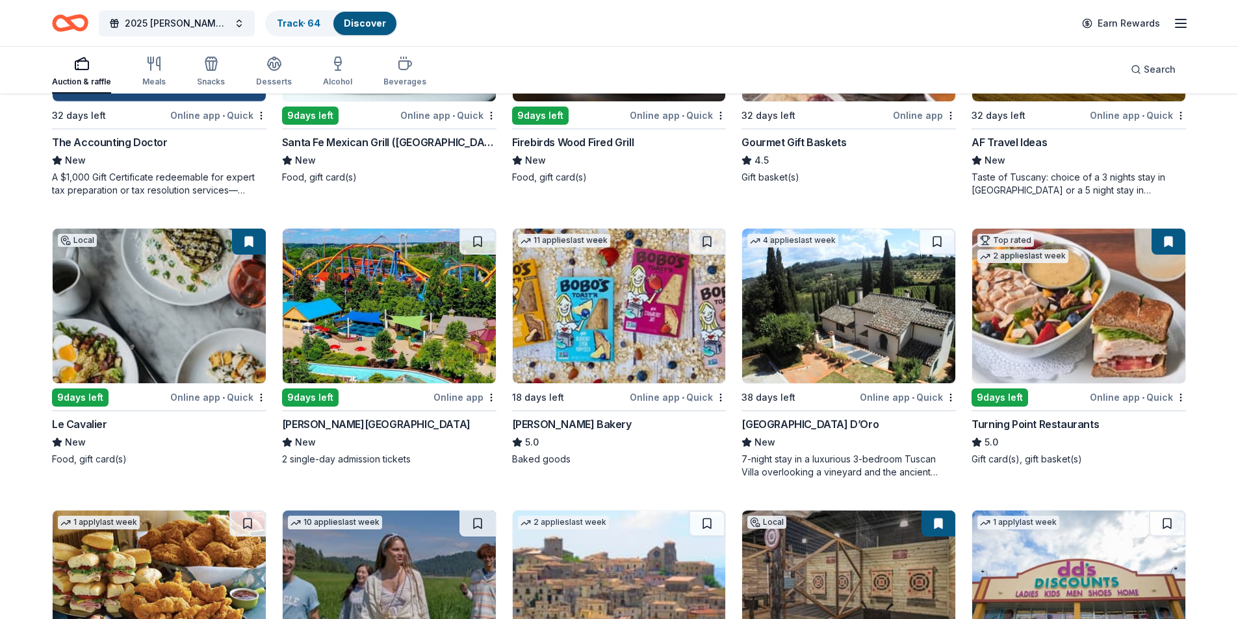
click at [326, 428] on div "[PERSON_NAME][GEOGRAPHIC_DATA]" at bounding box center [376, 424] width 188 height 16
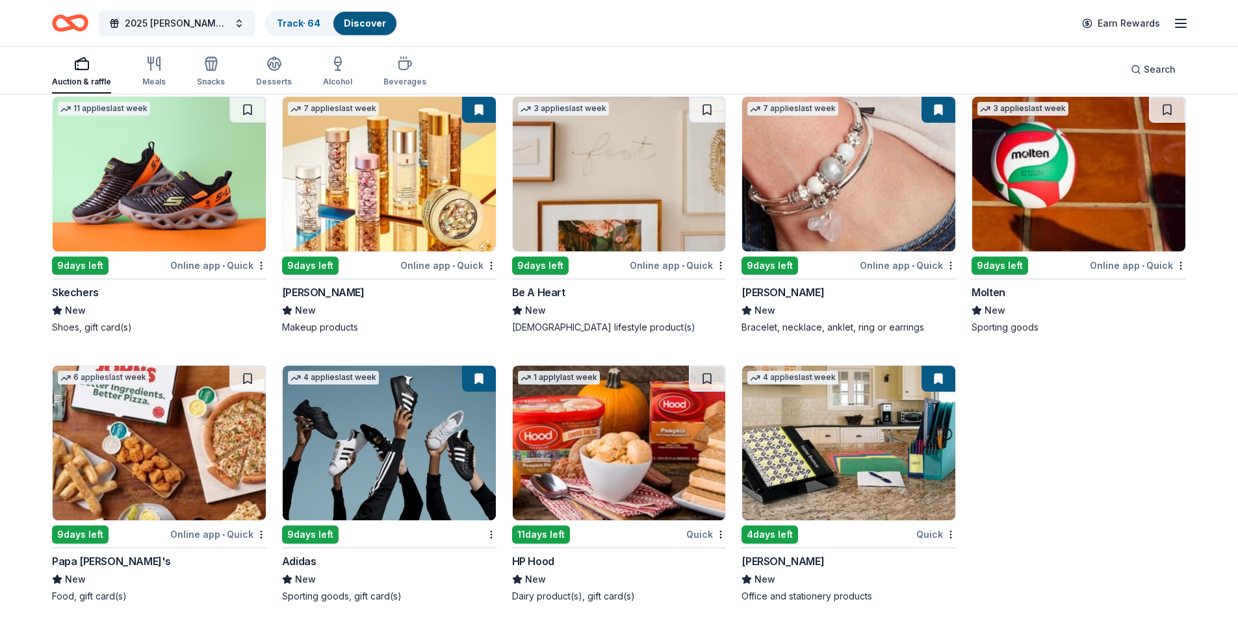
scroll to position [8442, 0]
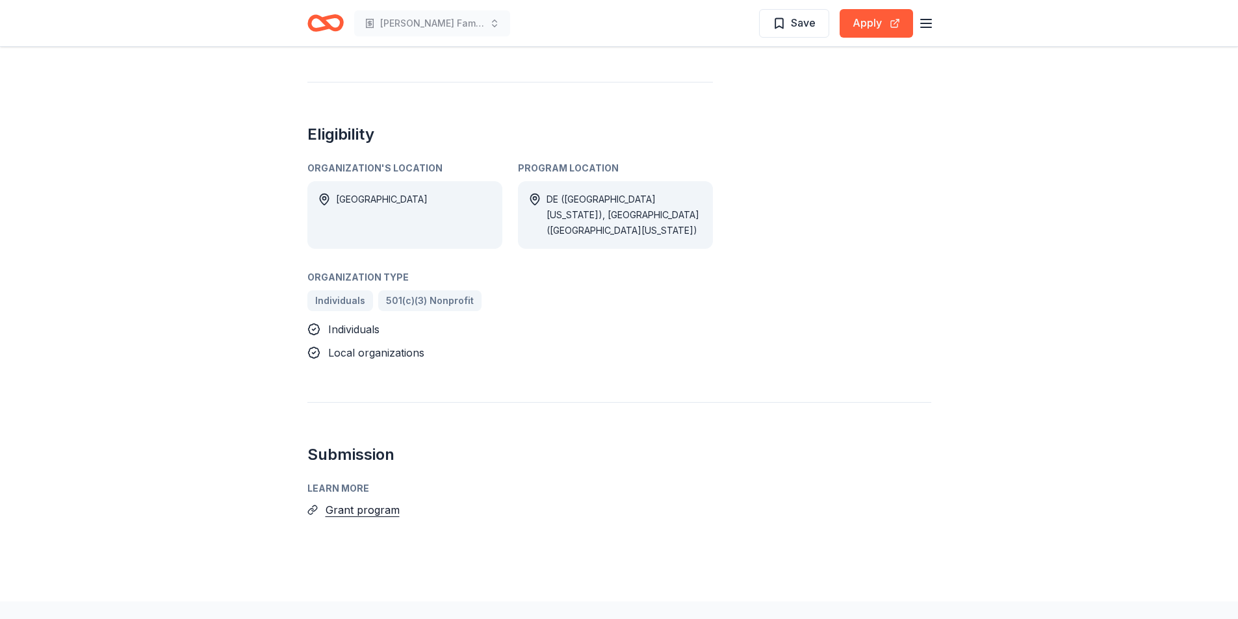
scroll to position [605, 0]
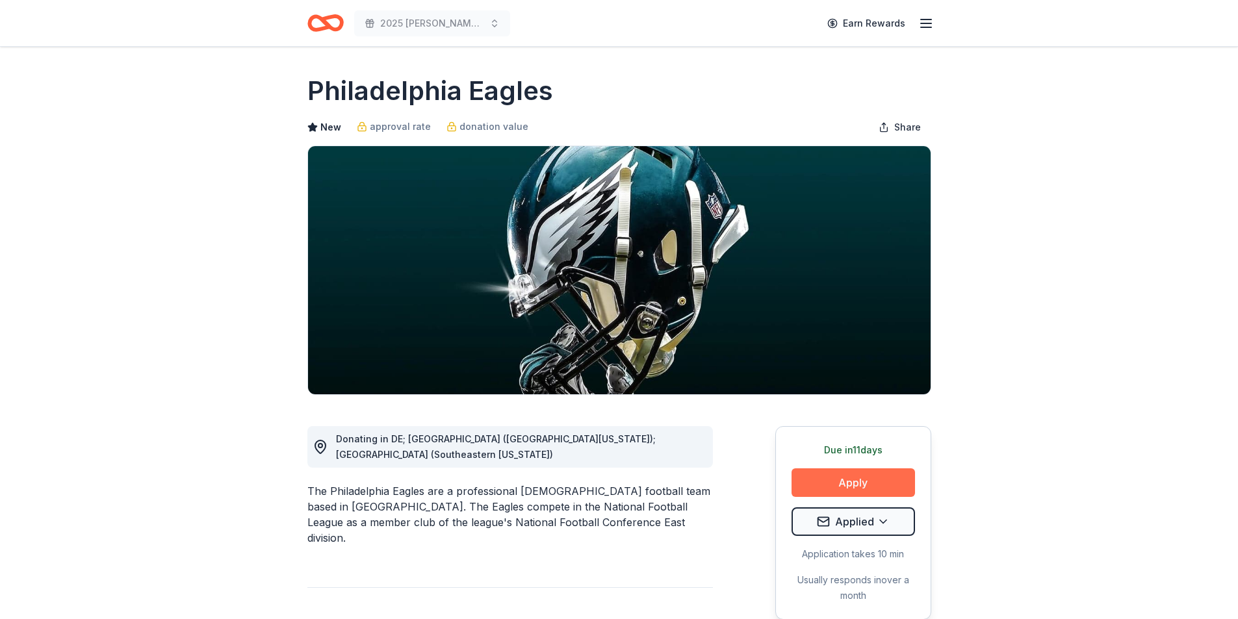
drag, startPoint x: 0, startPoint y: 0, endPoint x: 846, endPoint y: 476, distance: 971.2
click at [846, 476] on button "Apply" at bounding box center [852, 482] width 123 height 29
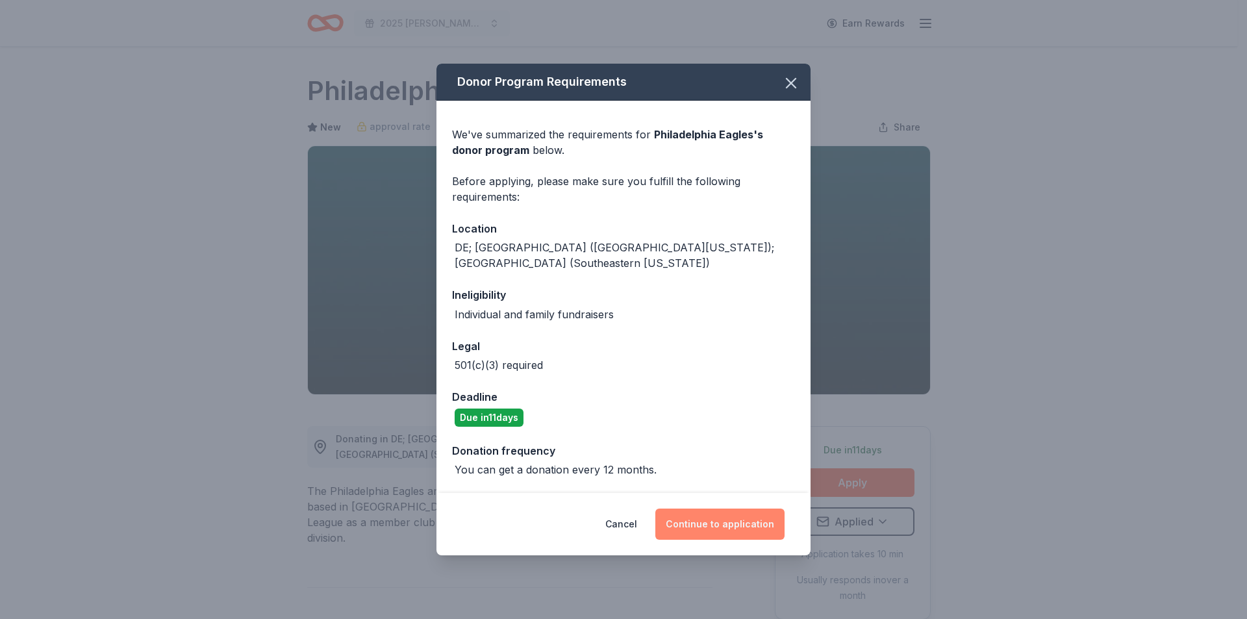
click at [745, 511] on button "Continue to application" at bounding box center [719, 524] width 129 height 31
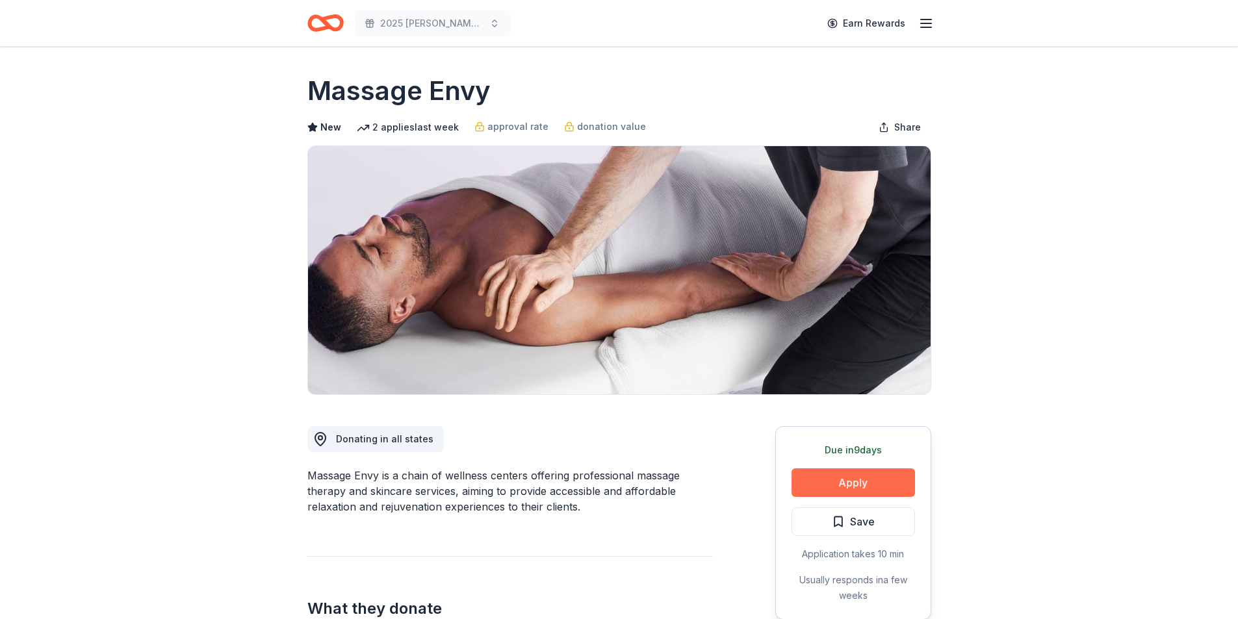
click at [906, 490] on button "Apply" at bounding box center [852, 482] width 123 height 29
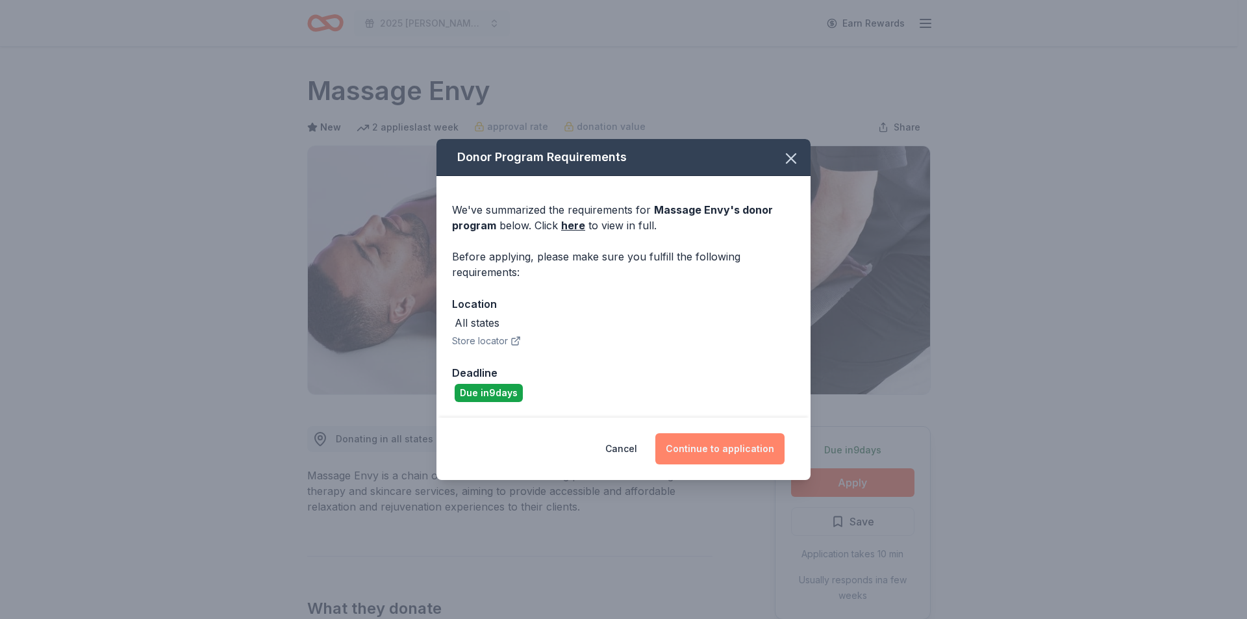
click at [716, 453] on button "Continue to application" at bounding box center [719, 448] width 129 height 31
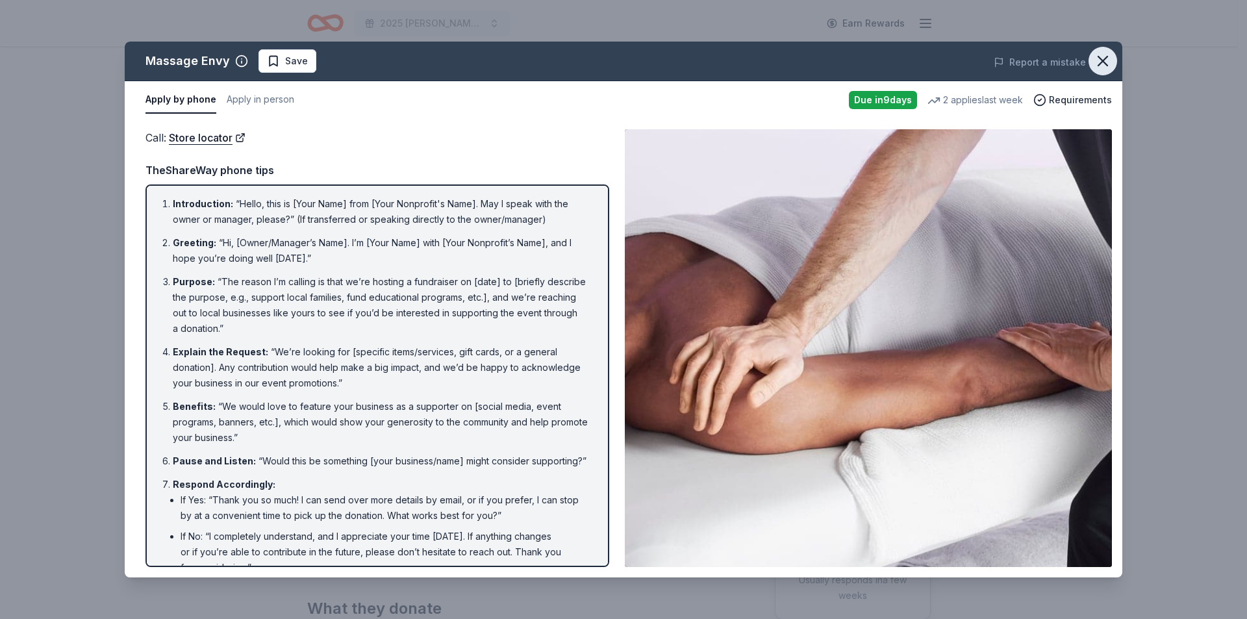
click at [1108, 60] on icon "button" at bounding box center [1103, 61] width 18 height 18
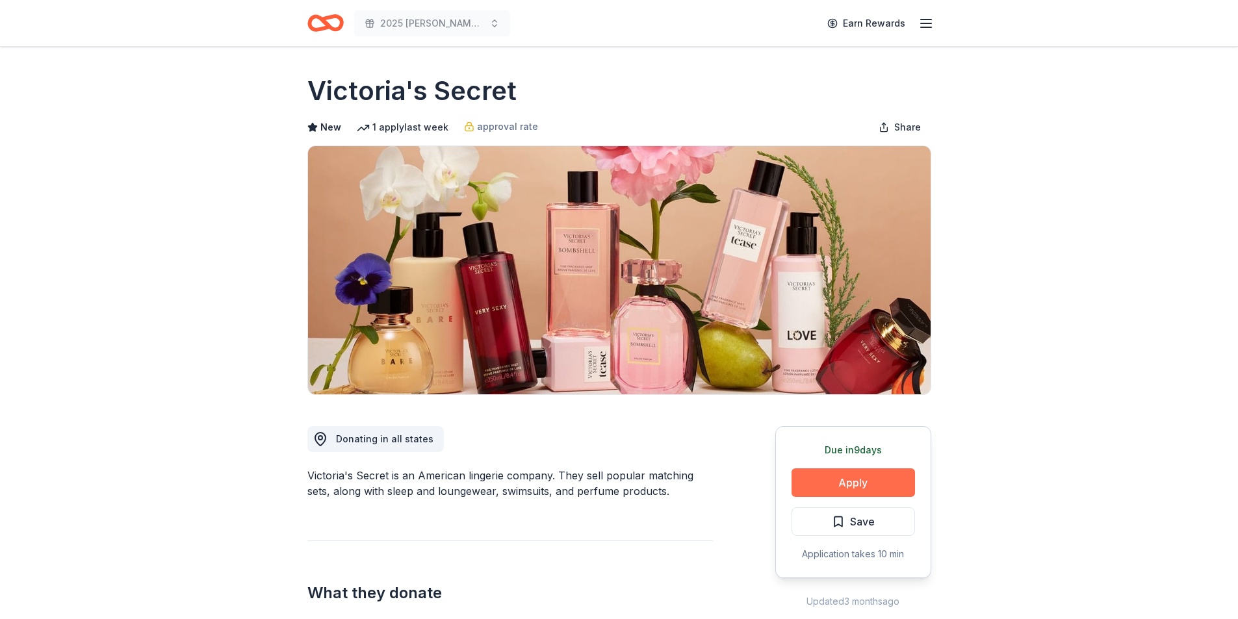
click at [850, 486] on button "Apply" at bounding box center [852, 482] width 123 height 29
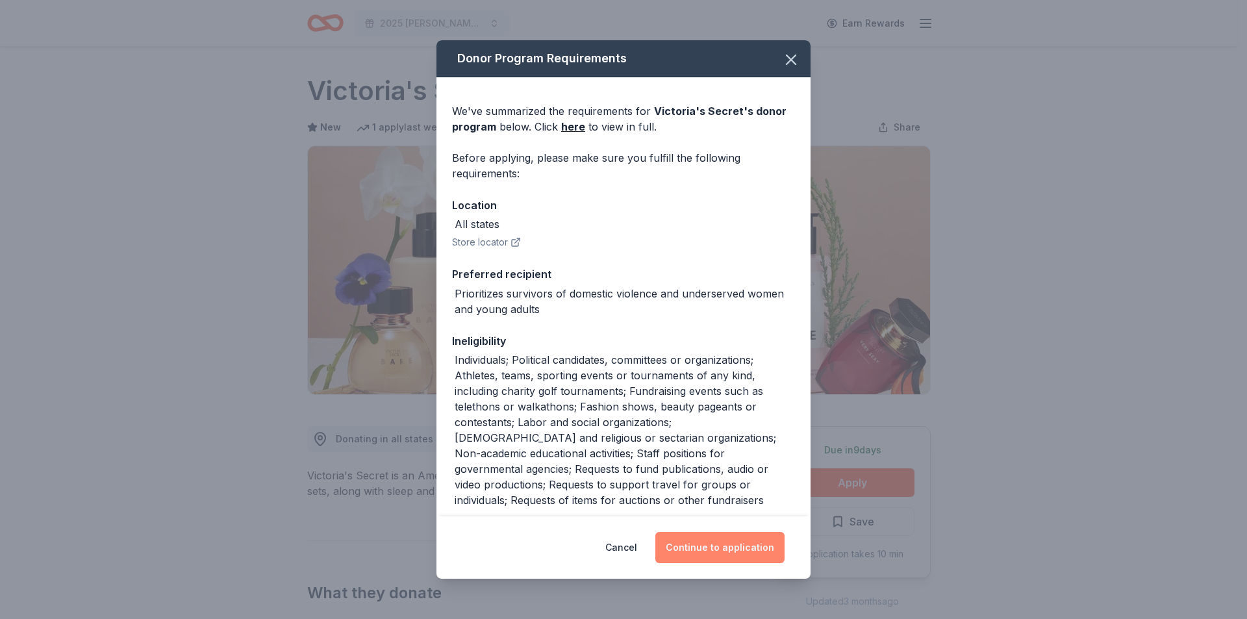
click at [718, 540] on button "Continue to application" at bounding box center [719, 547] width 129 height 31
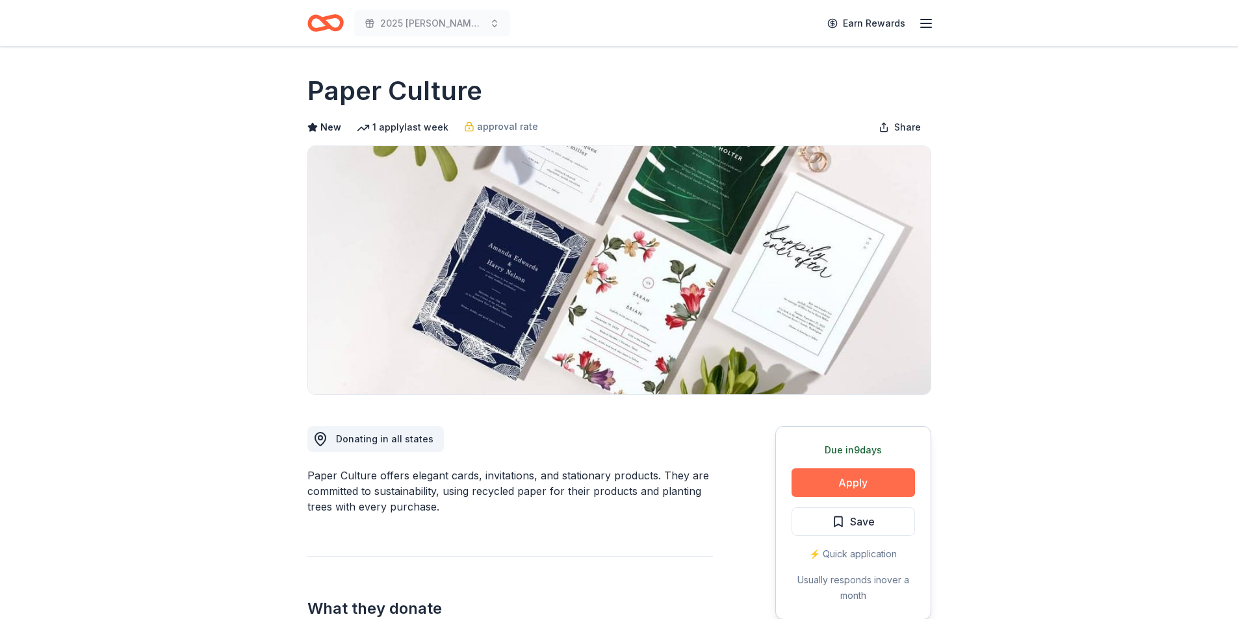
click at [872, 476] on button "Apply" at bounding box center [852, 482] width 123 height 29
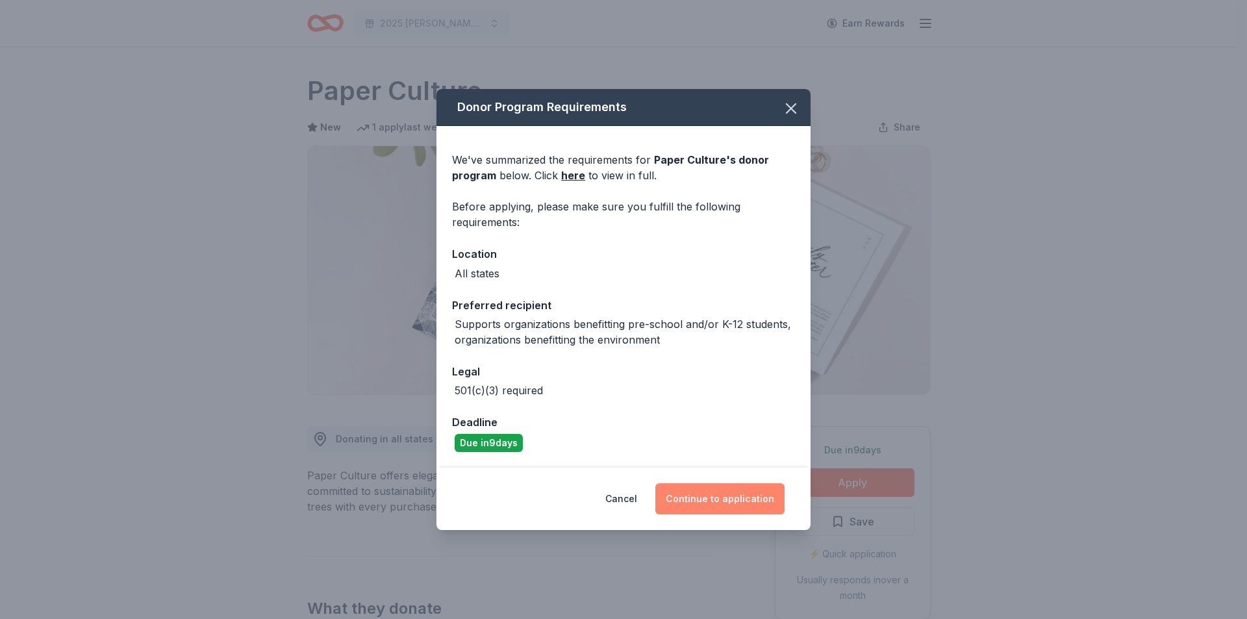
click at [734, 494] on button "Continue to application" at bounding box center [719, 498] width 129 height 31
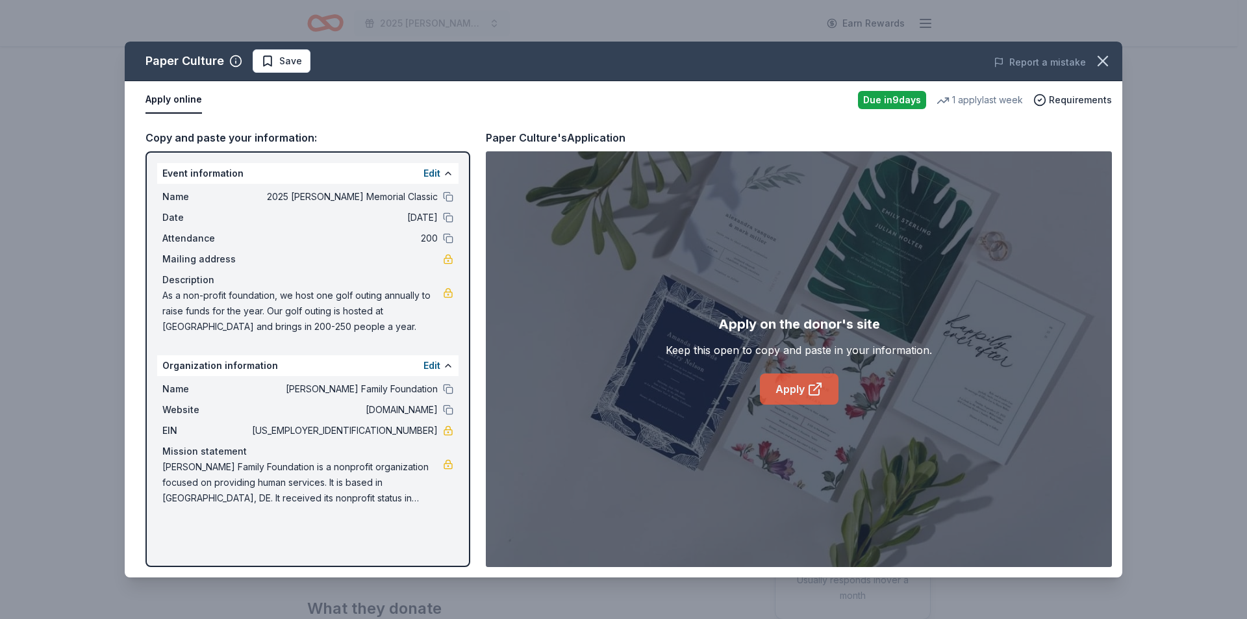
click at [793, 389] on link "Apply" at bounding box center [799, 389] width 79 height 31
click at [293, 64] on span "Save" at bounding box center [290, 61] width 23 height 16
click at [325, 62] on html "2025 Bernard F. Kenny Memorial Classic Earn Rewards Due in 9 days Share Paper C…" at bounding box center [623, 309] width 1247 height 619
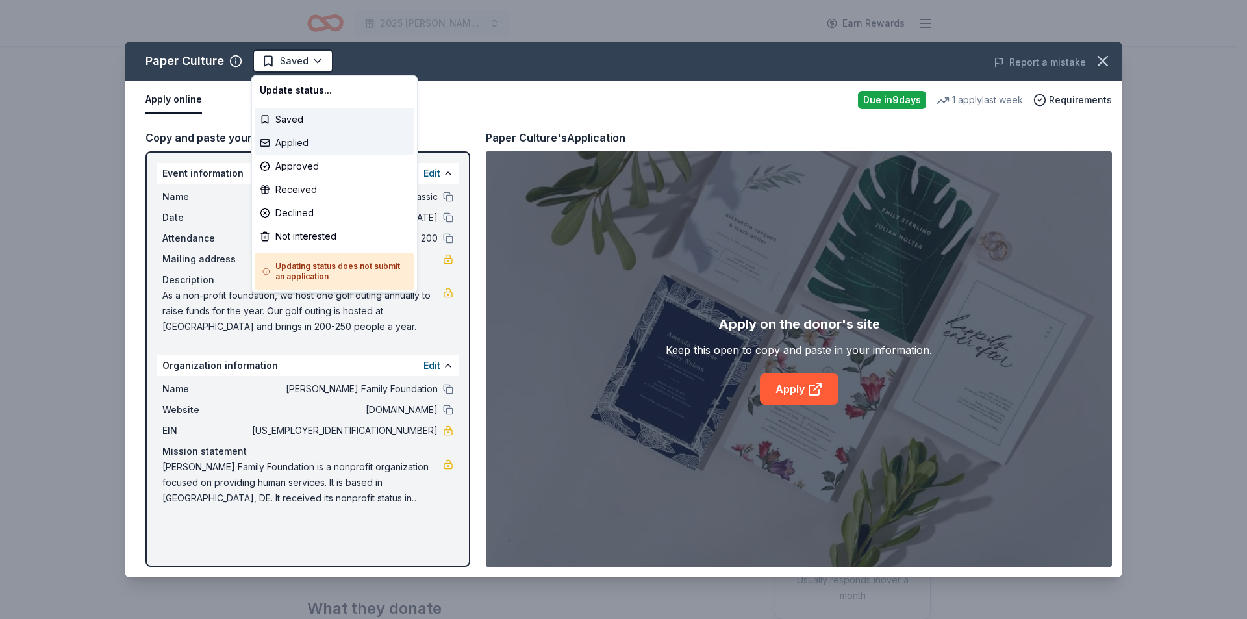
click at [312, 140] on div "Applied" at bounding box center [335, 142] width 160 height 23
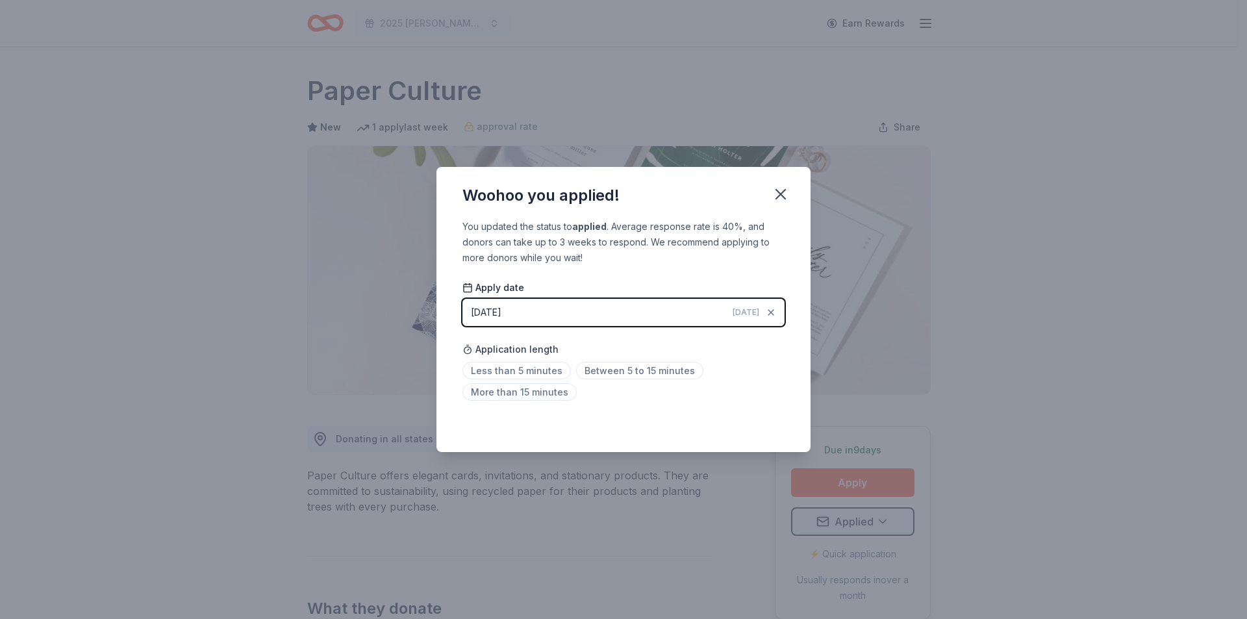
drag, startPoint x: 775, startPoint y: 190, endPoint x: 683, endPoint y: 169, distance: 94.6
click at [774, 190] on icon "button" at bounding box center [781, 194] width 18 height 18
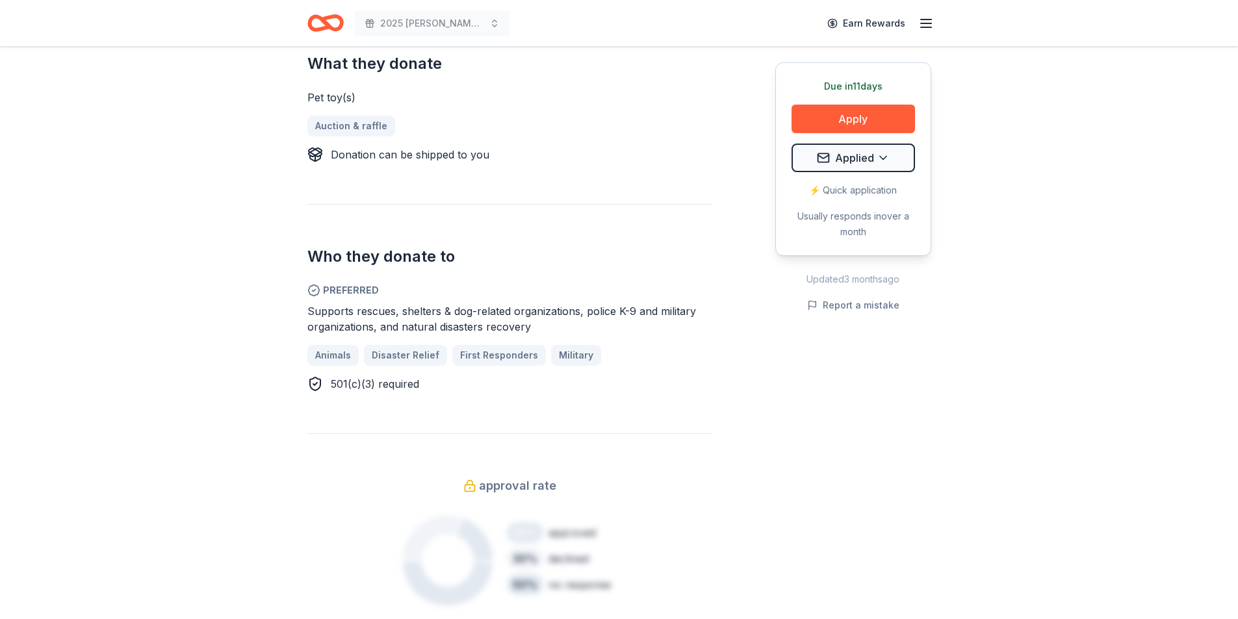
scroll to position [563, 0]
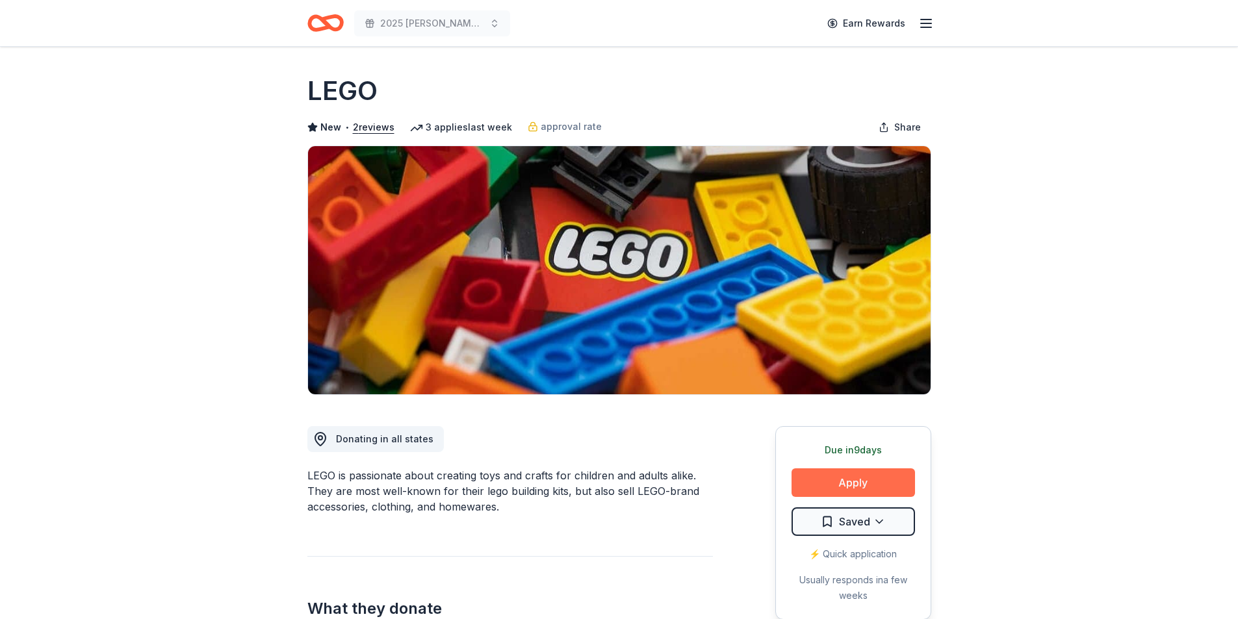
click at [824, 477] on button "Apply" at bounding box center [852, 482] width 123 height 29
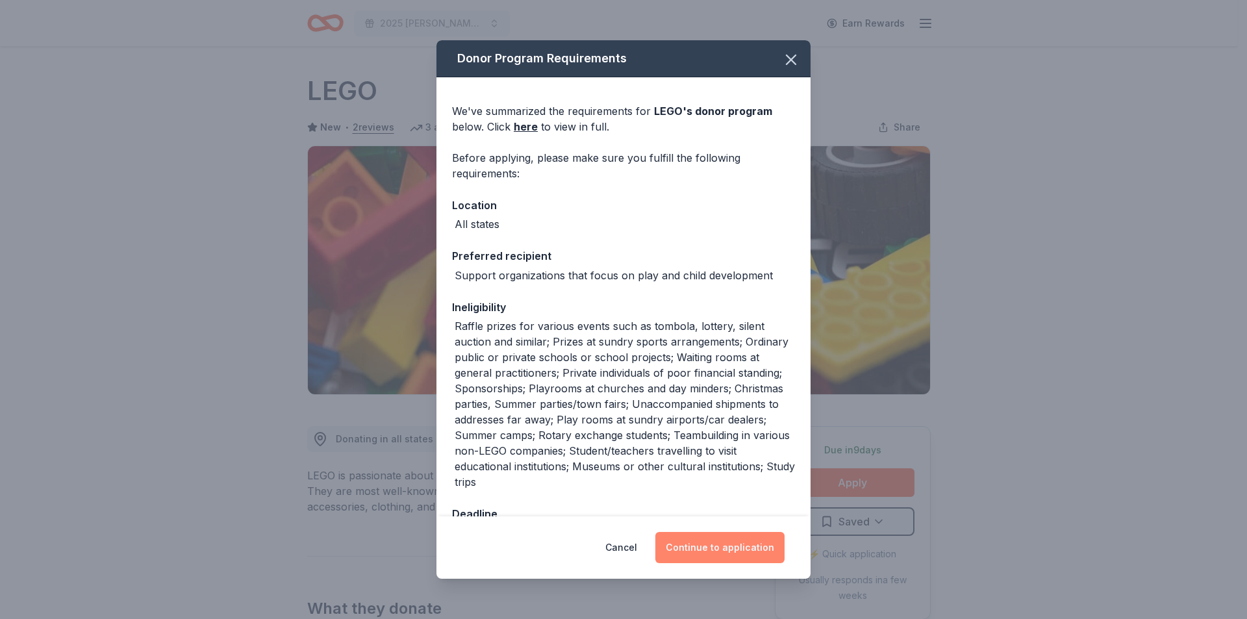
click at [689, 561] on button "Continue to application" at bounding box center [719, 547] width 129 height 31
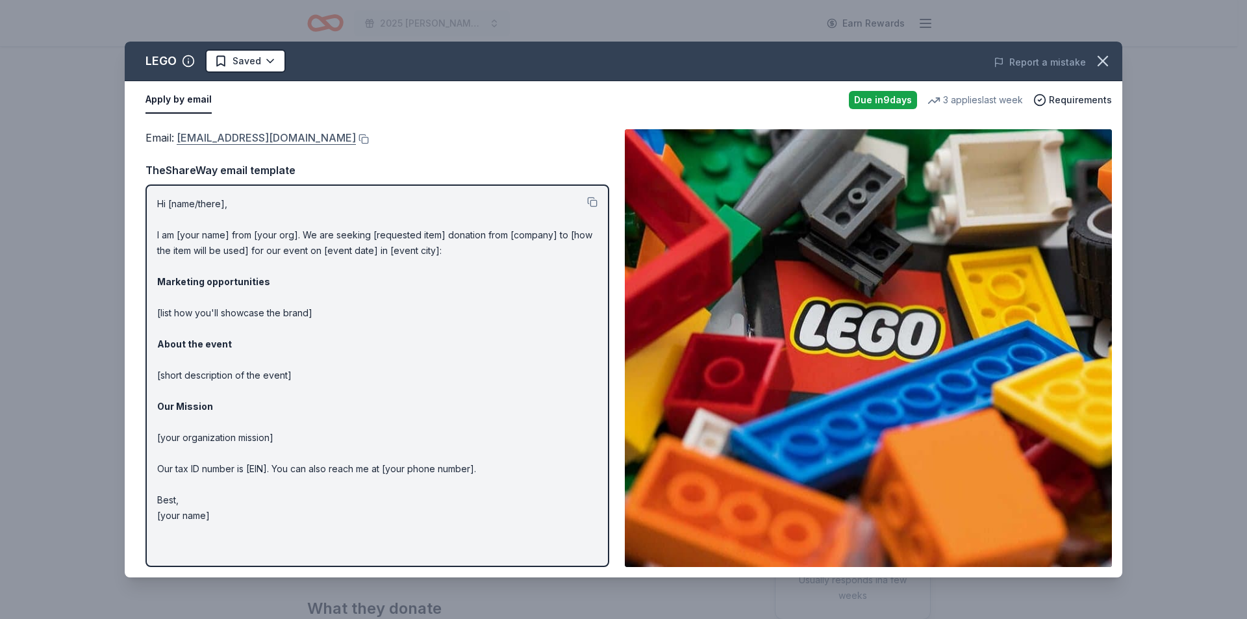
click at [195, 131] on link "charity@lego.com" at bounding box center [266, 137] width 179 height 17
click at [356, 142] on button at bounding box center [362, 139] width 13 height 10
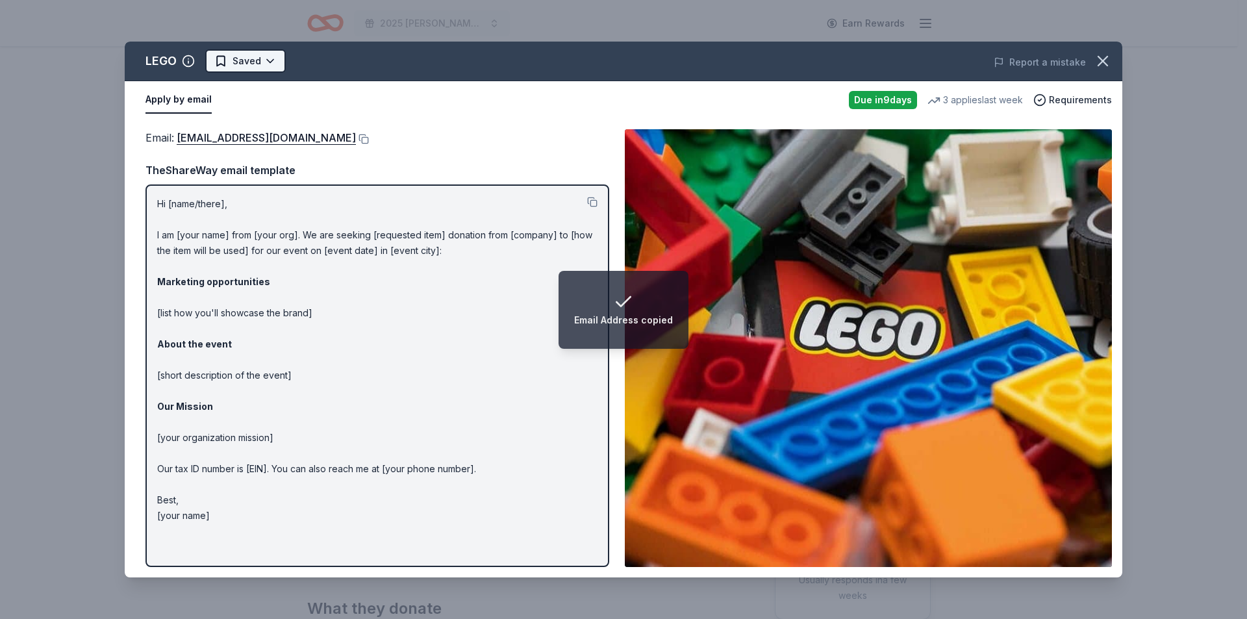
click at [249, 62] on html "Email Address copied 2025 Bernard F. Kenny Memorial Classic Earn Rewards Due in…" at bounding box center [623, 309] width 1247 height 619
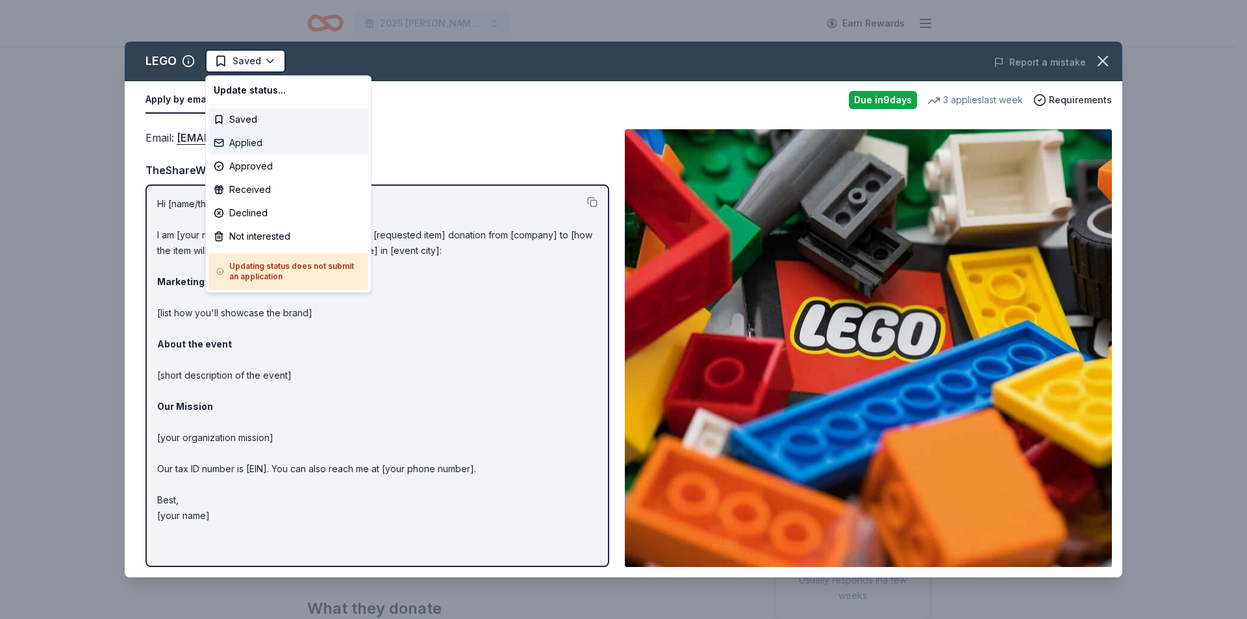
click at [269, 142] on div "Applied" at bounding box center [289, 142] width 160 height 23
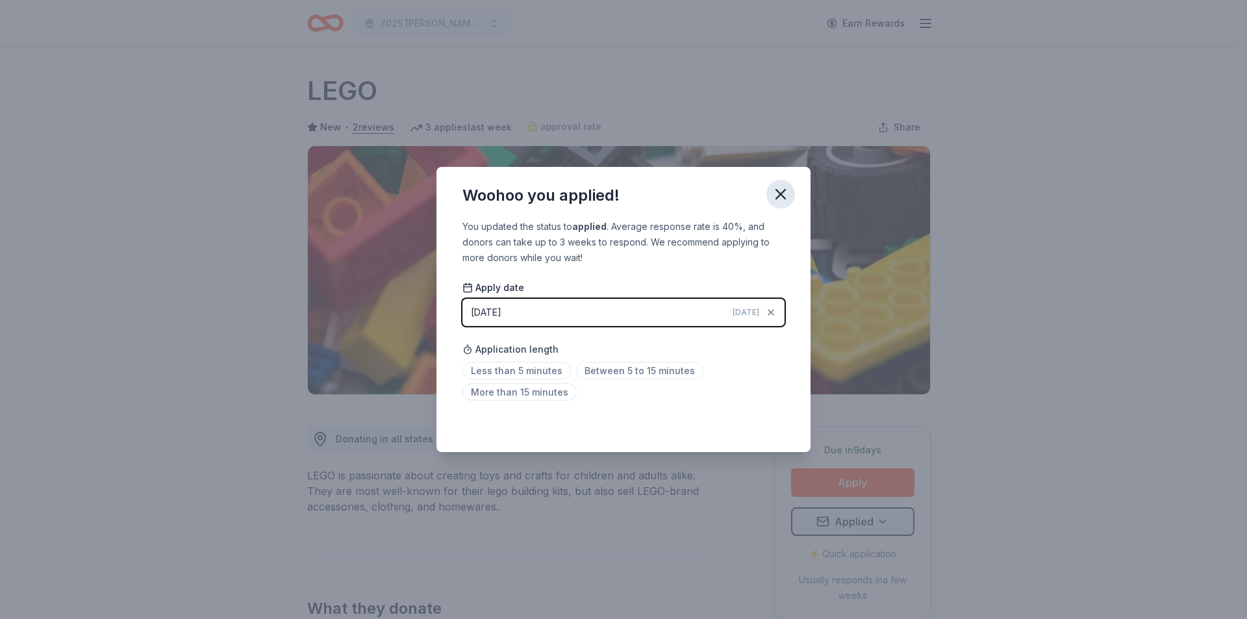
click at [778, 201] on icon "button" at bounding box center [781, 194] width 18 height 18
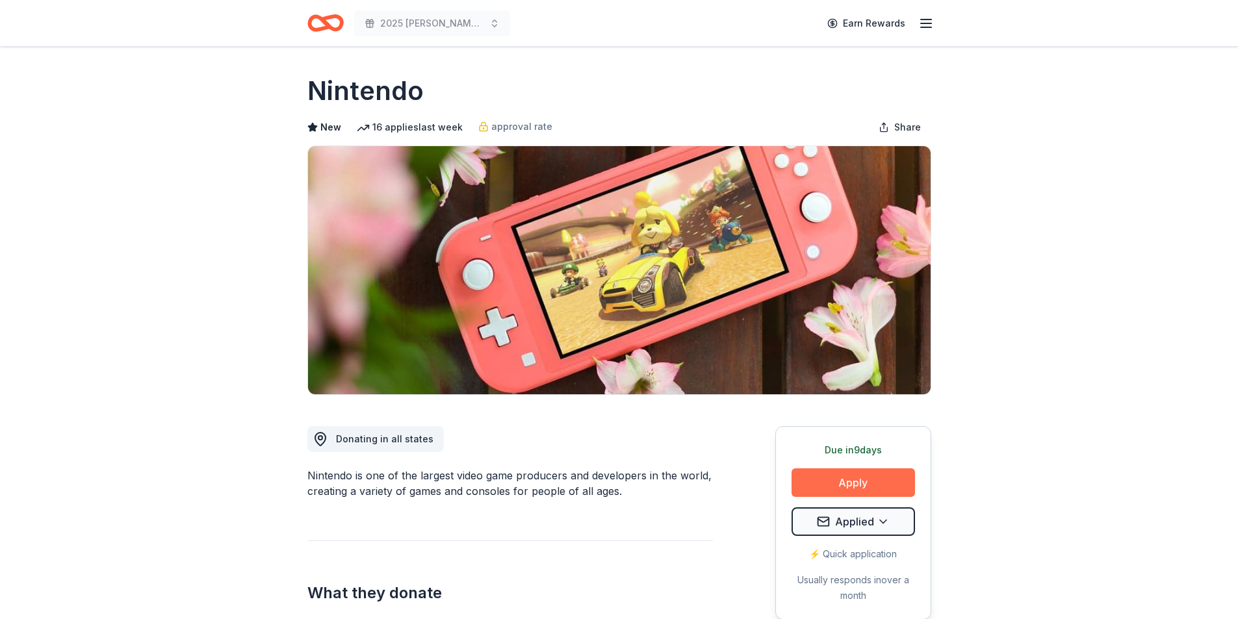
click at [885, 483] on button "Apply" at bounding box center [852, 482] width 123 height 29
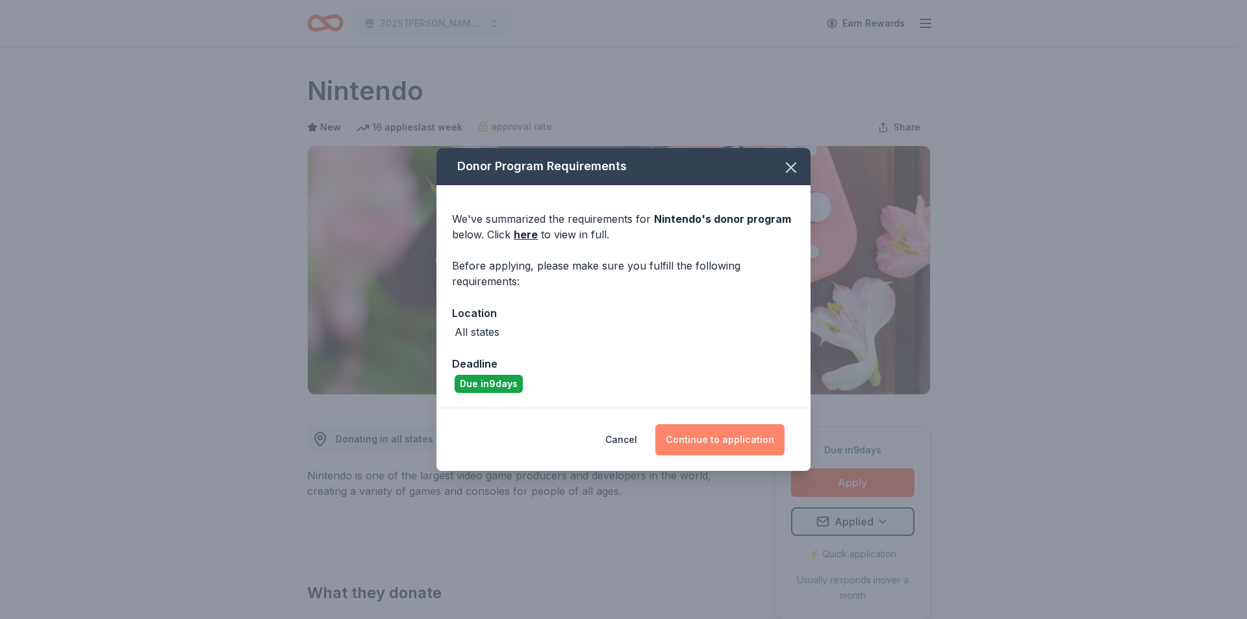
click at [682, 439] on button "Continue to application" at bounding box center [719, 439] width 129 height 31
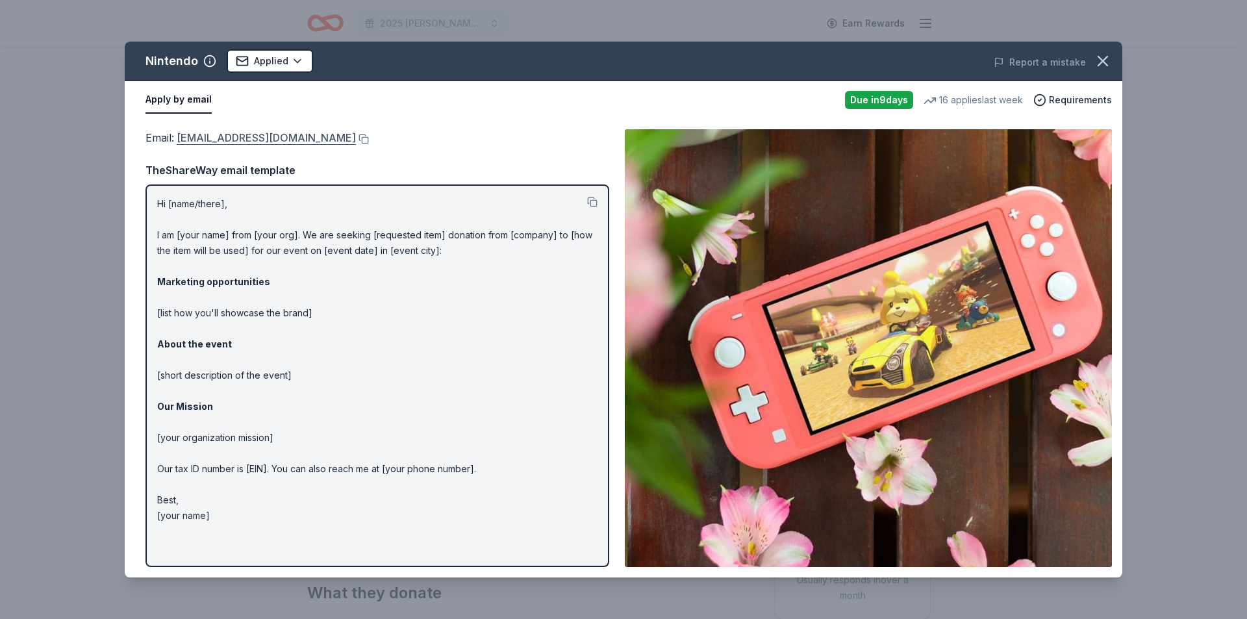
click at [270, 139] on link "[EMAIL_ADDRESS][DOMAIN_NAME]" at bounding box center [266, 137] width 179 height 17
click at [369, 138] on button at bounding box center [362, 139] width 13 height 10
click at [1099, 54] on icon "button" at bounding box center [1103, 61] width 18 height 18
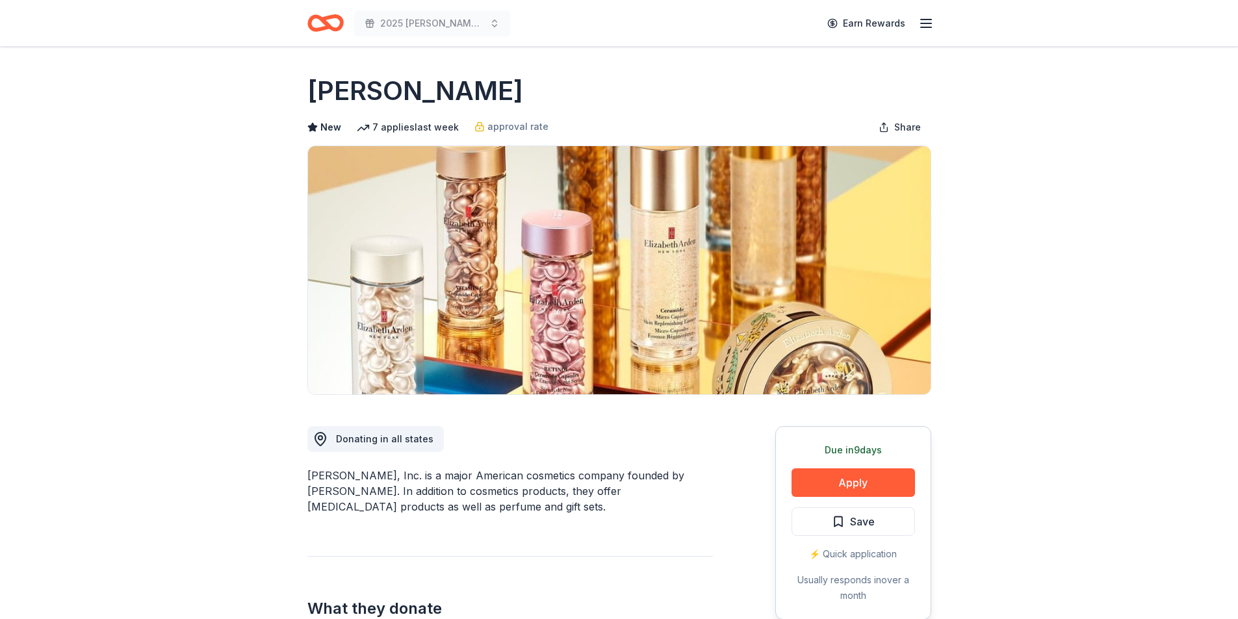
click at [855, 463] on div "Due [DATE] Apply Save ⚡️ Quick application Usually responds in over a month" at bounding box center [853, 523] width 156 height 194
click at [850, 487] on button "Apply" at bounding box center [852, 482] width 123 height 29
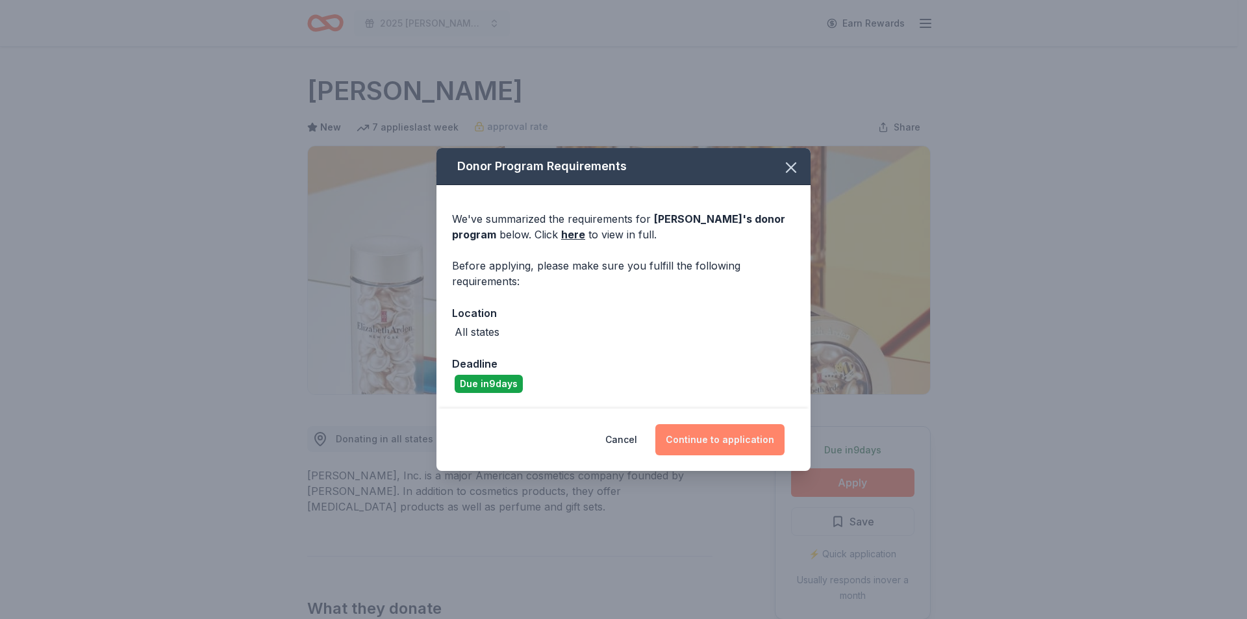
click at [711, 440] on button "Continue to application" at bounding box center [719, 439] width 129 height 31
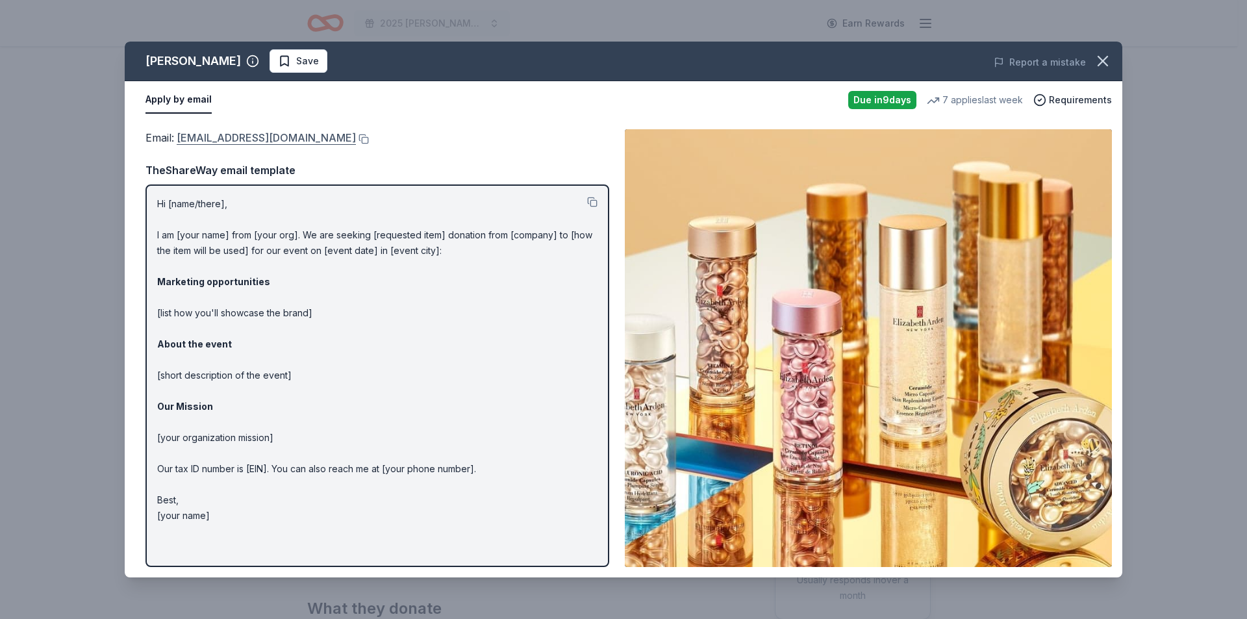
click at [300, 140] on link "[EMAIL_ADDRESS][DOMAIN_NAME]" at bounding box center [266, 137] width 179 height 17
click at [369, 135] on button at bounding box center [362, 139] width 13 height 10
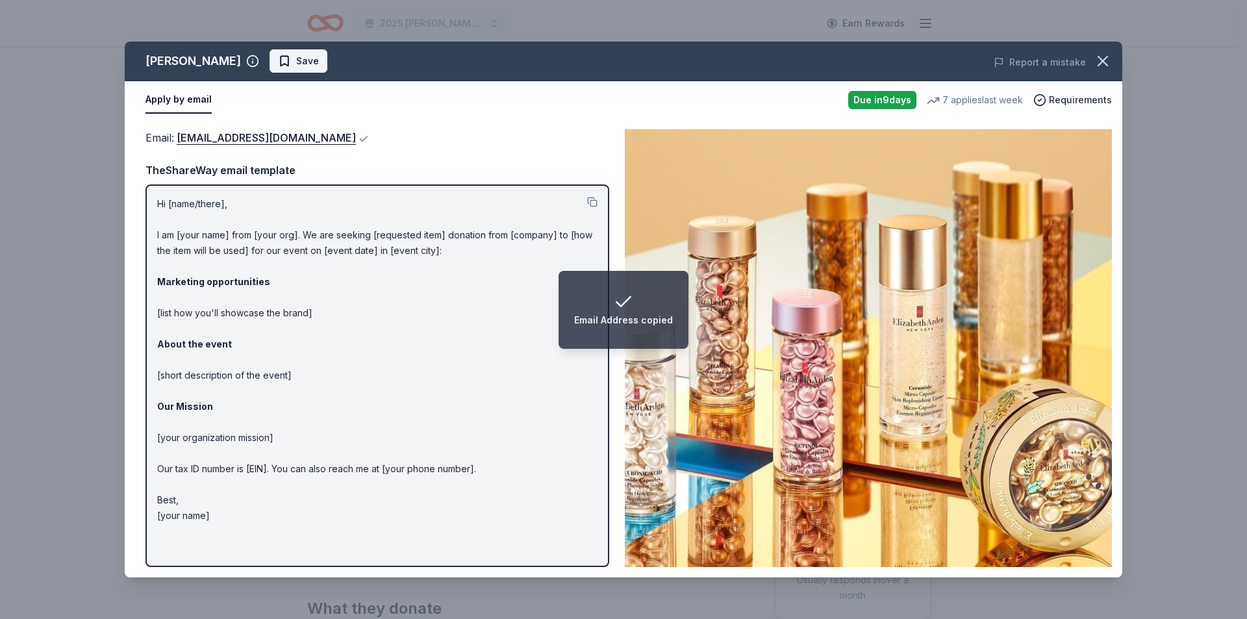
click at [296, 64] on span "Save" at bounding box center [307, 61] width 23 height 16
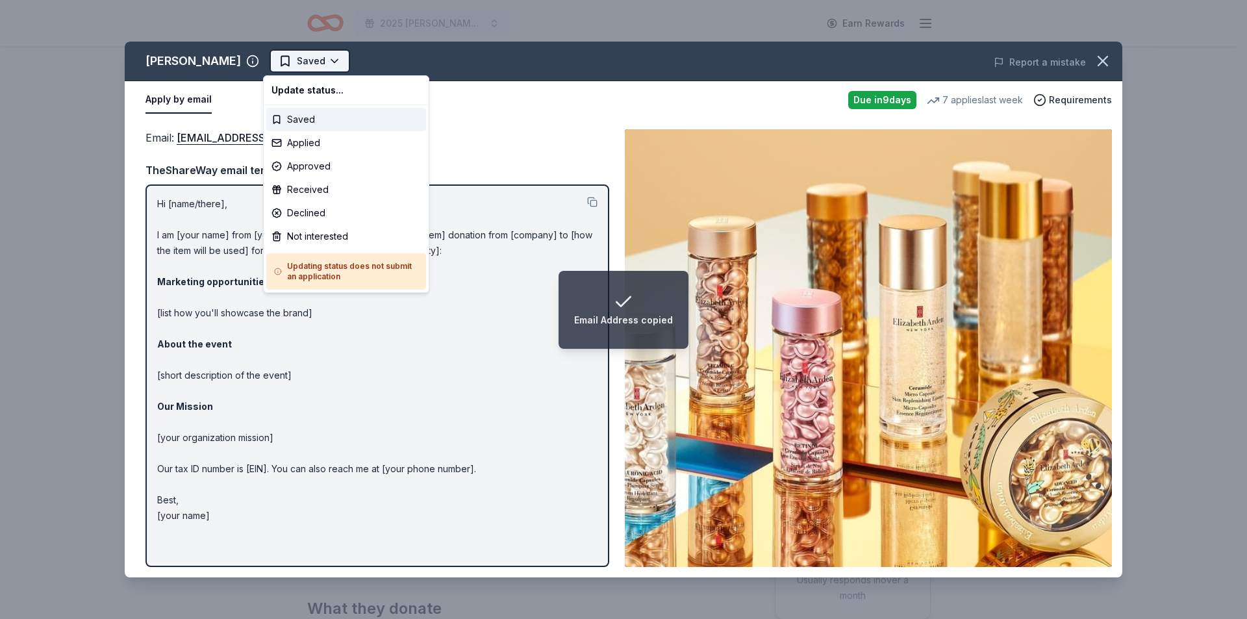
click at [303, 71] on html "Email Address copied 2025 Bernard F. Kenny Memorial Classic Earn Rewards Due in…" at bounding box center [623, 309] width 1247 height 619
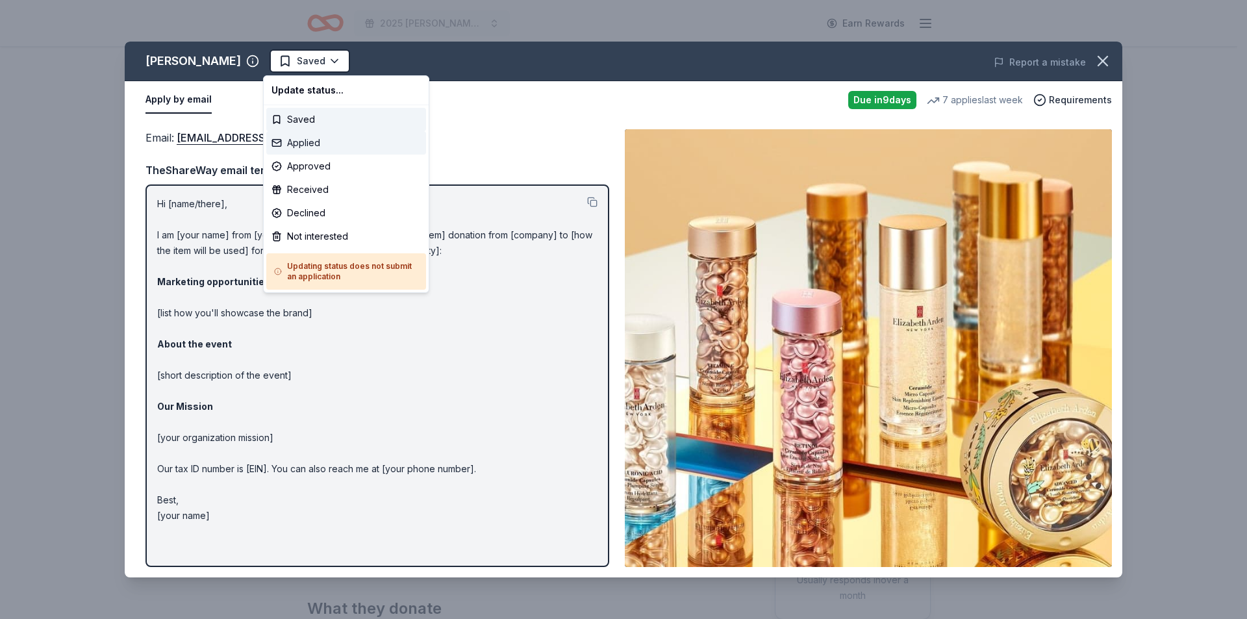
click at [336, 135] on div "Applied" at bounding box center [346, 142] width 160 height 23
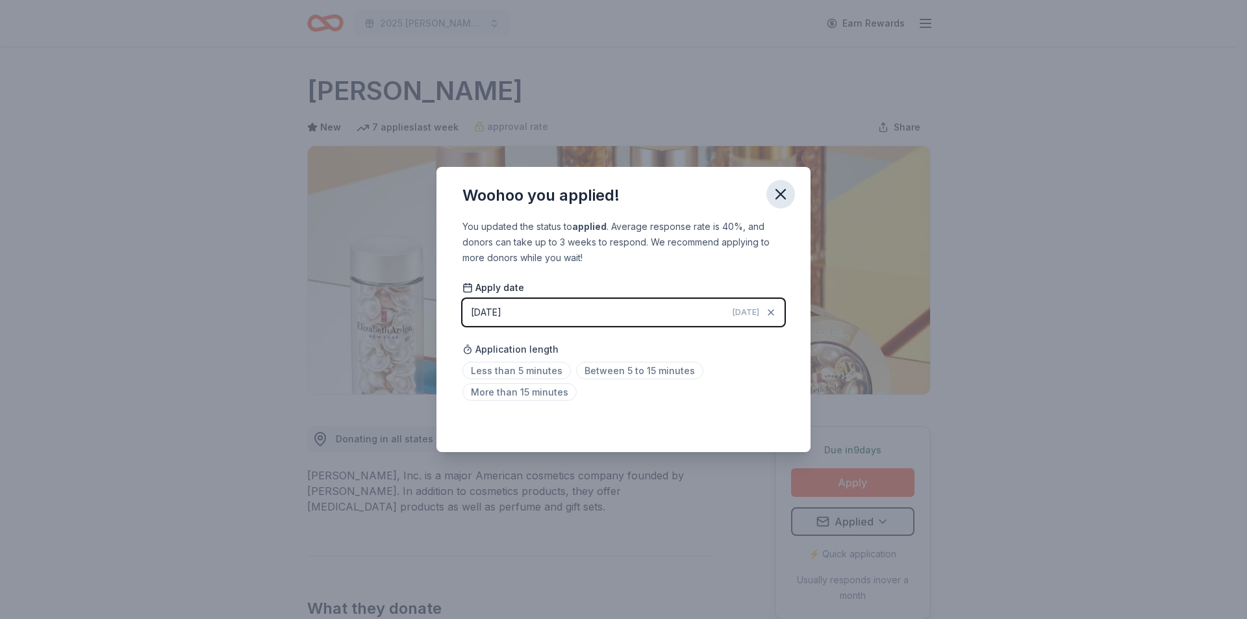
click at [778, 196] on icon "button" at bounding box center [780, 194] width 9 height 9
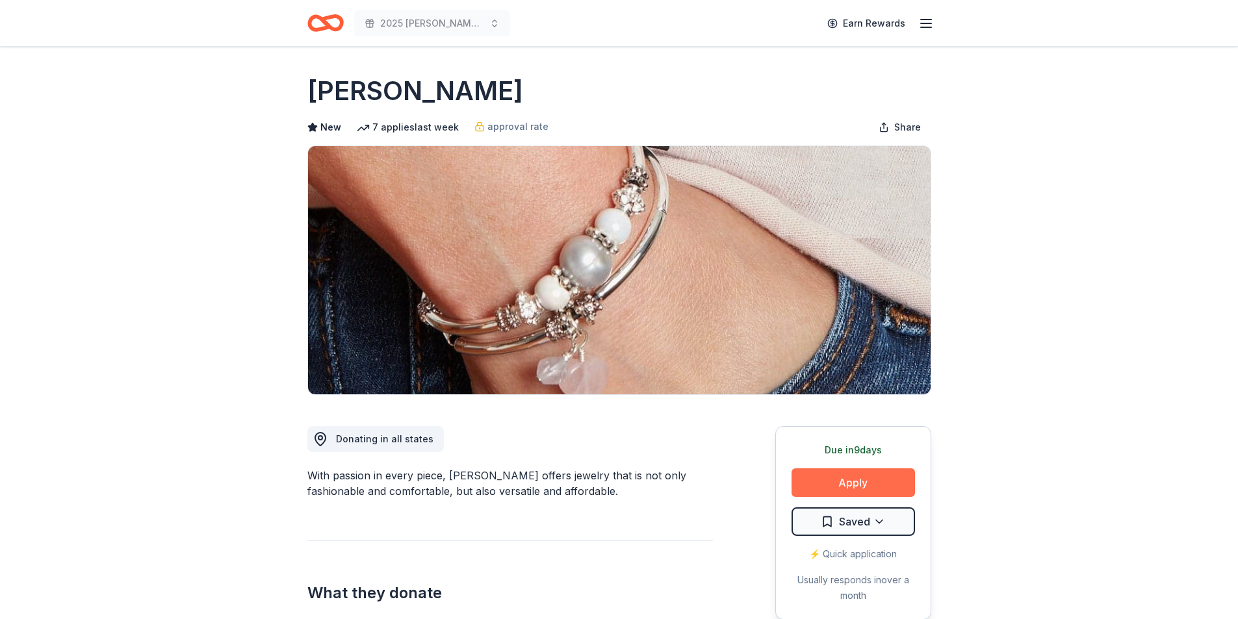
click at [865, 483] on button "Apply" at bounding box center [852, 482] width 123 height 29
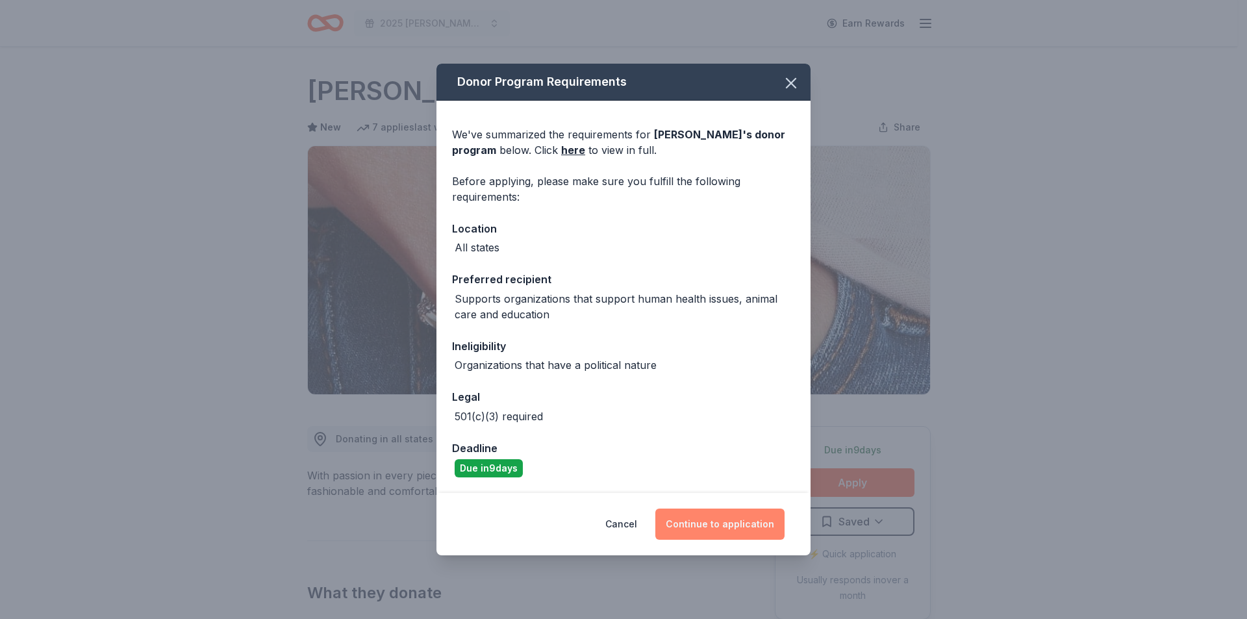
click at [750, 530] on button "Continue to application" at bounding box center [719, 524] width 129 height 31
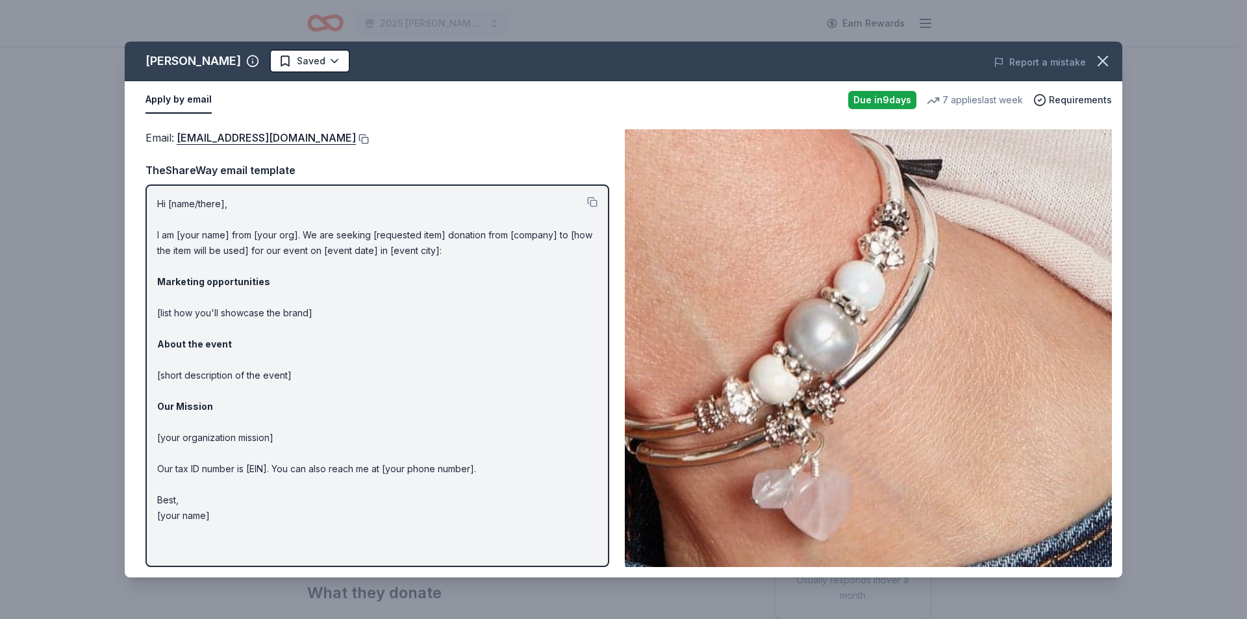
click at [356, 136] on button at bounding box center [362, 139] width 13 height 10
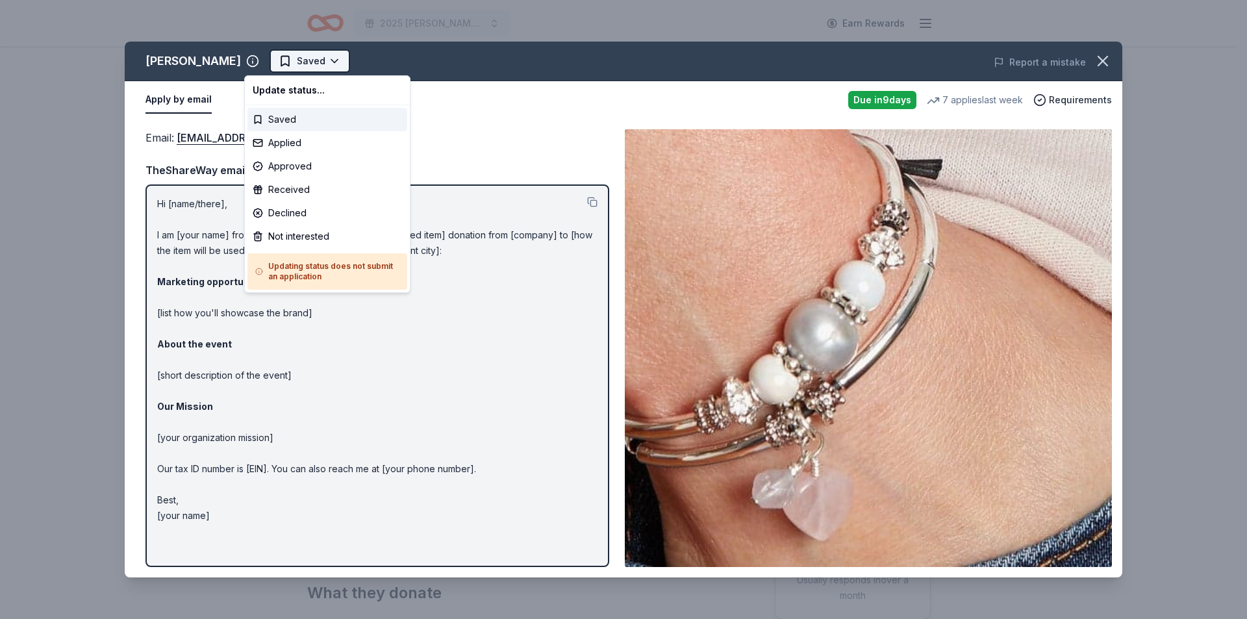
click at [306, 59] on html "2025 Bernard F. Kenny Memorial Classic Earn Rewards Due in 9 days Share Lizzy J…" at bounding box center [623, 309] width 1247 height 619
click at [301, 150] on div "Applied" at bounding box center [328, 142] width 160 height 23
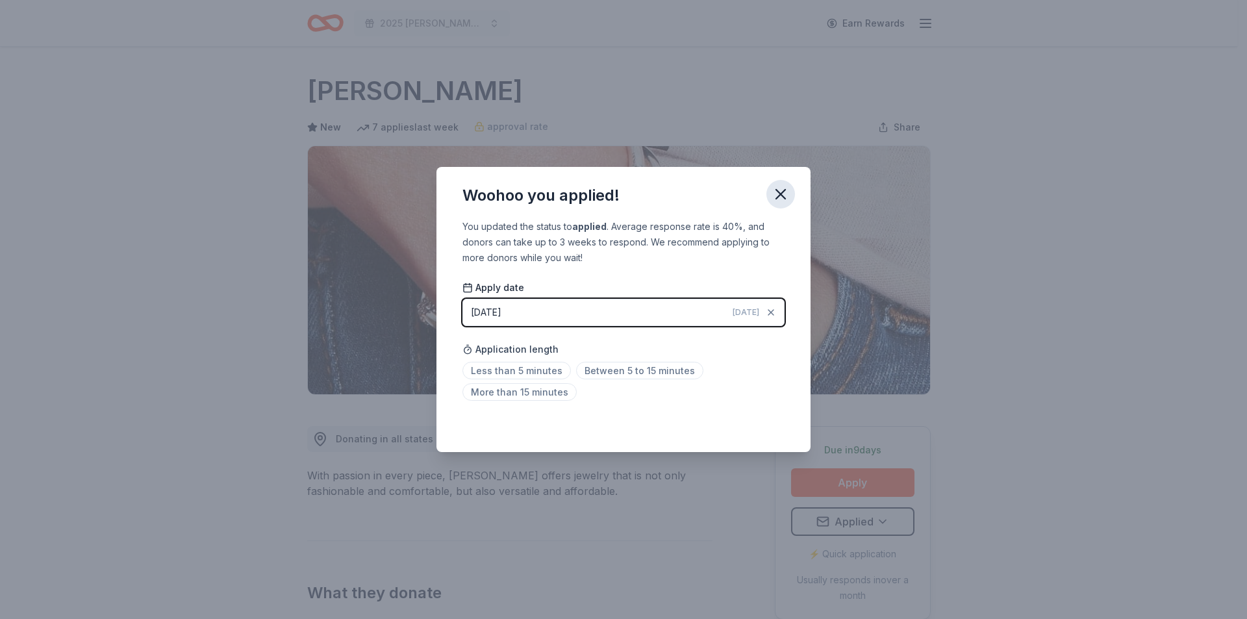
click at [770, 193] on button "button" at bounding box center [781, 194] width 29 height 29
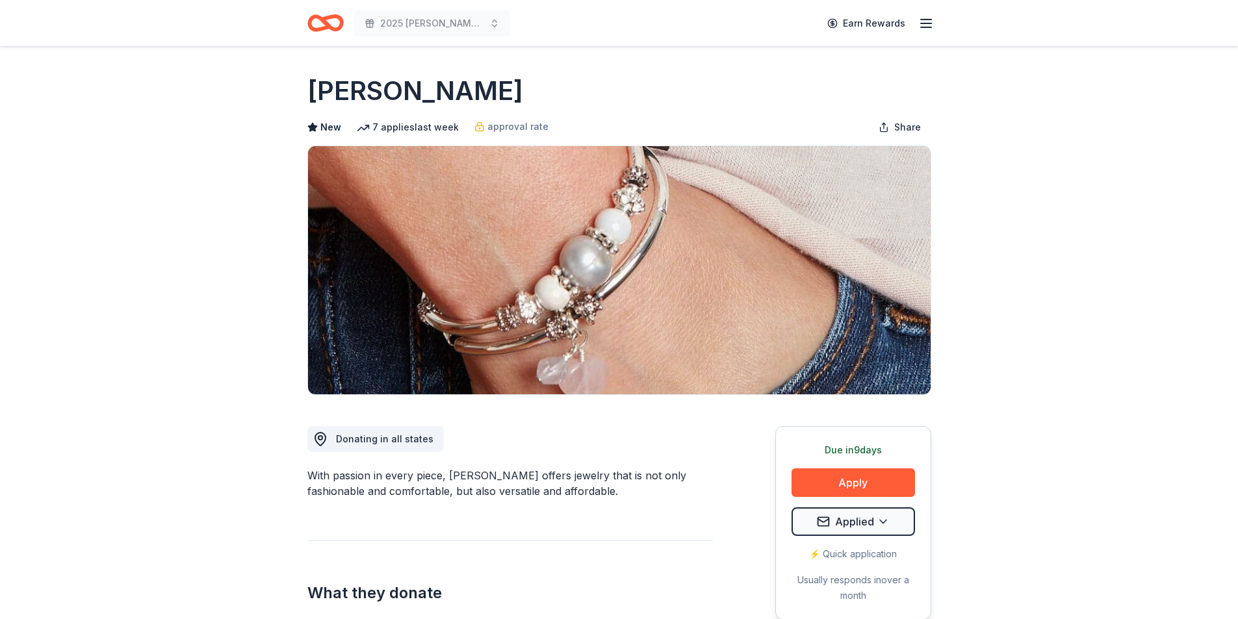
click at [388, 606] on div "What they donate Bracelet, necklace, anklet, ring or earrings Auction & raffle …" at bounding box center [509, 615] width 405 height 151
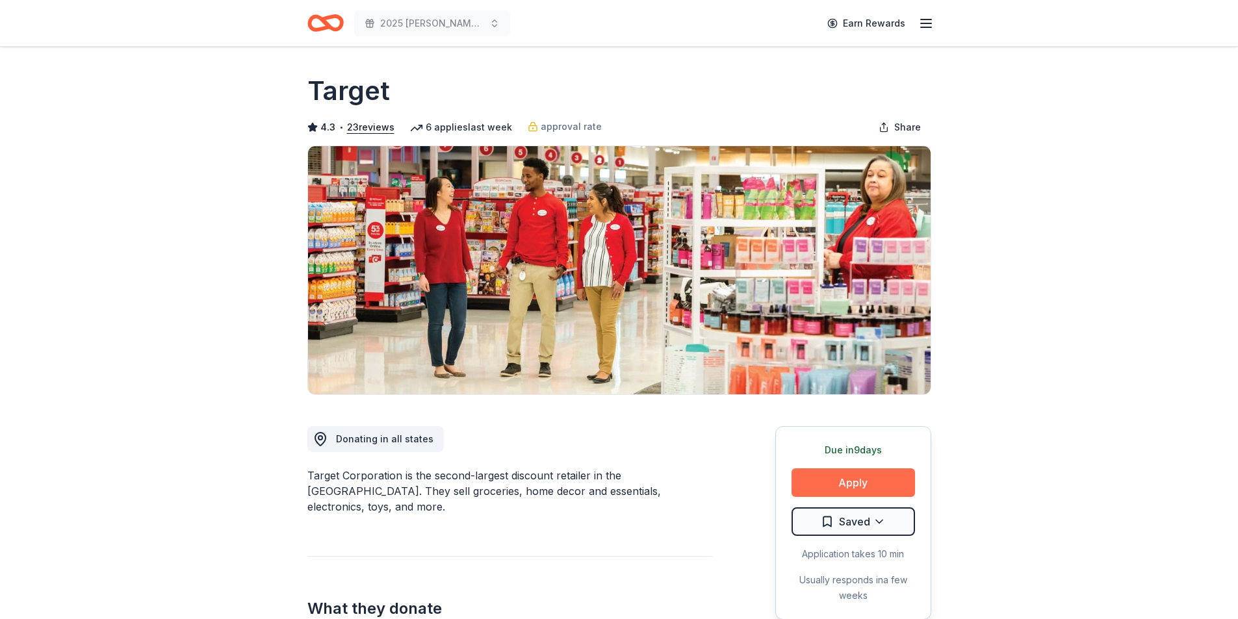
click at [844, 483] on button "Apply" at bounding box center [852, 482] width 123 height 29
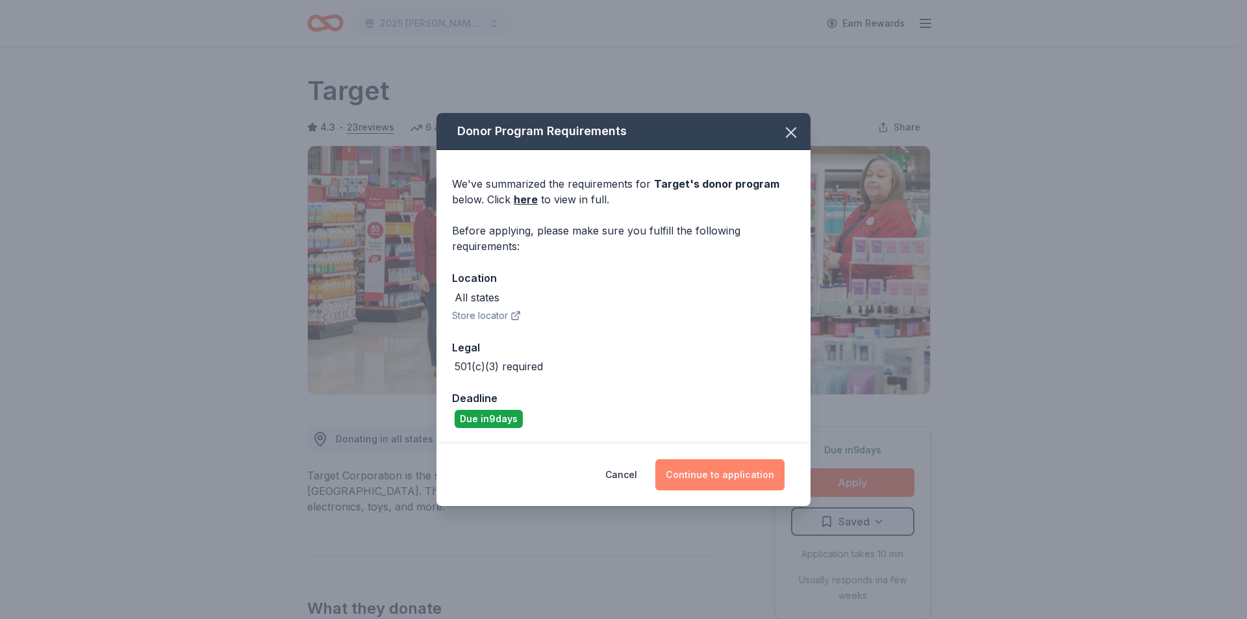
click at [724, 478] on button "Continue to application" at bounding box center [719, 474] width 129 height 31
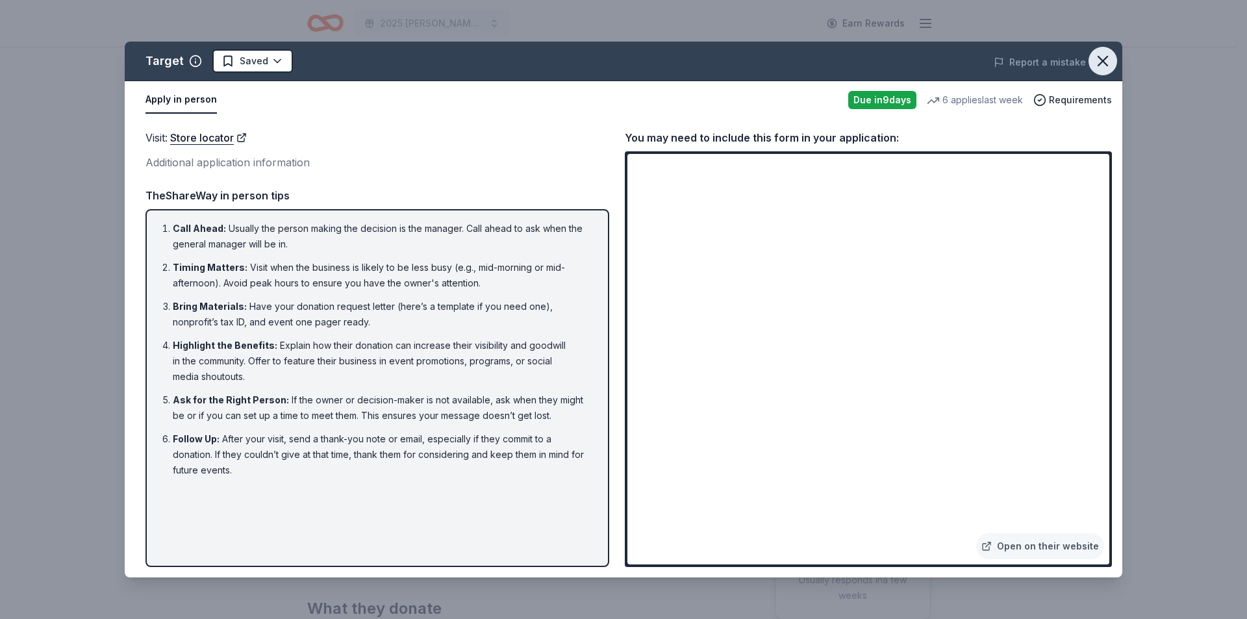
click at [1105, 61] on icon "button" at bounding box center [1103, 61] width 18 height 18
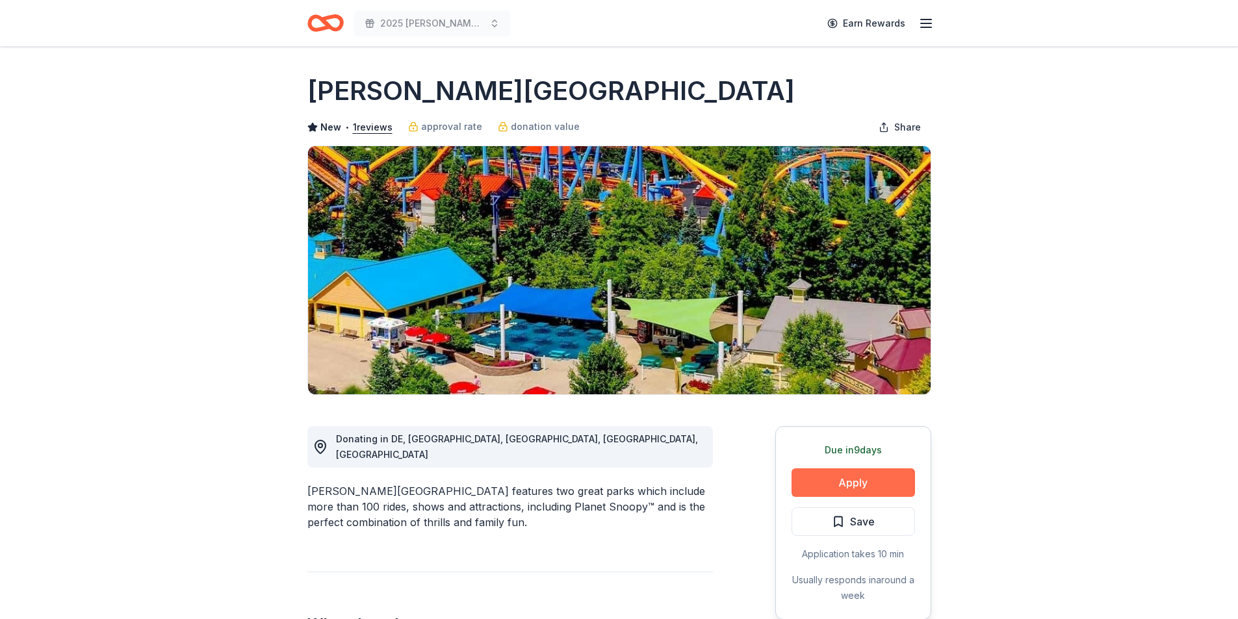
click at [833, 489] on button "Apply" at bounding box center [852, 482] width 123 height 29
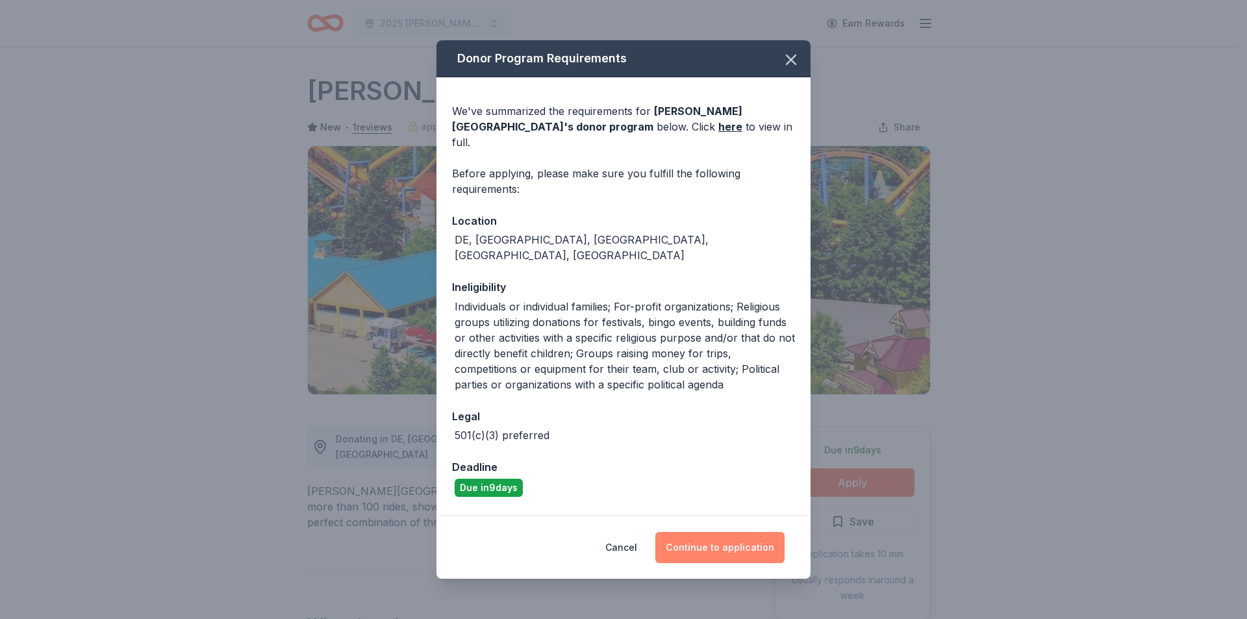
click at [743, 542] on button "Continue to application" at bounding box center [719, 547] width 129 height 31
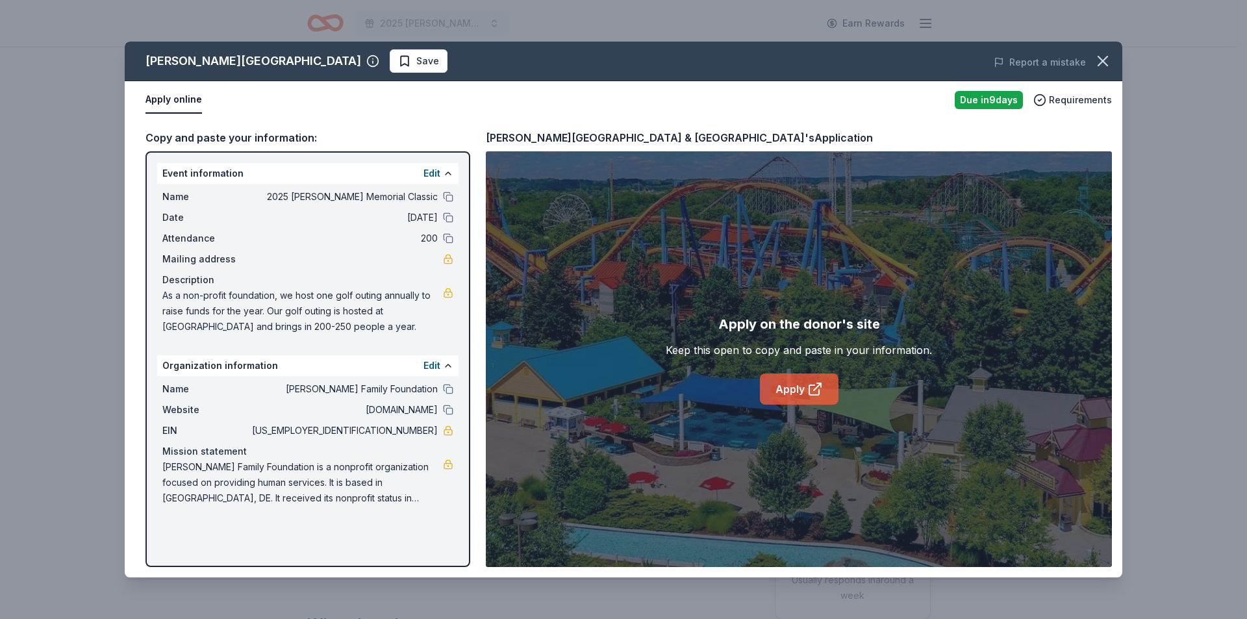
click at [788, 384] on link "Apply" at bounding box center [799, 389] width 79 height 31
